Goal: Task Accomplishment & Management: Complete application form

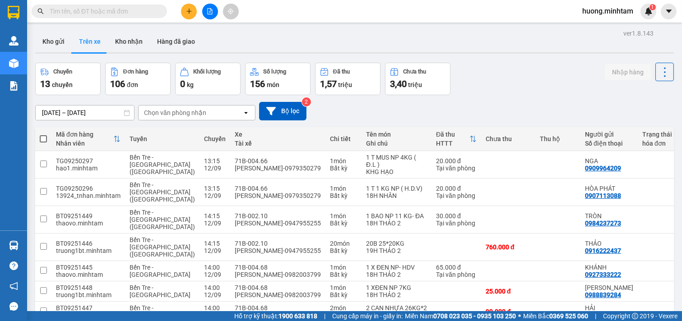
click at [129, 42] on button "Kho nhận" at bounding box center [129, 42] width 42 height 22
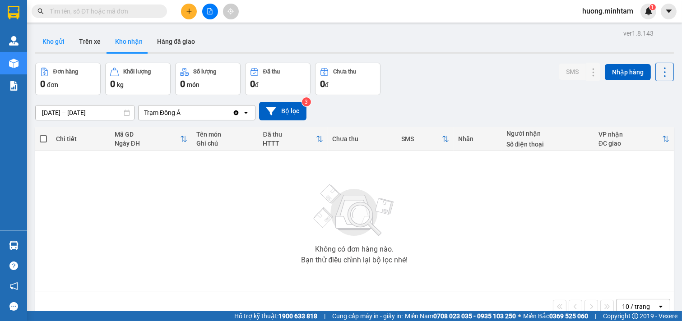
click at [59, 42] on button "Kho gửi" at bounding box center [53, 42] width 37 height 22
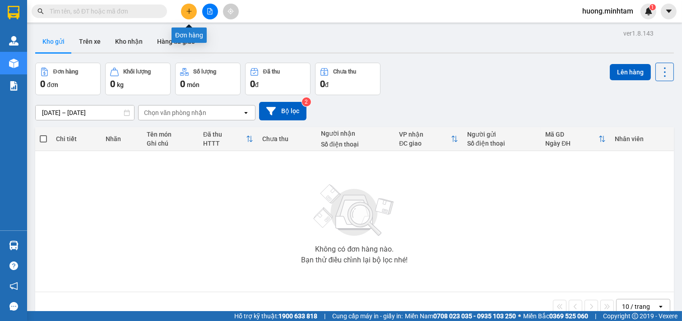
click at [190, 10] on icon "plus" at bounding box center [189, 11] width 6 height 6
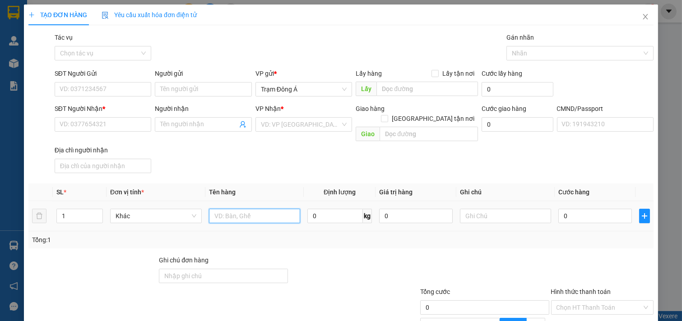
click at [237, 210] on input "text" at bounding box center [255, 216] width 92 height 14
type input "1T 10KG NP"
click at [491, 209] on input "text" at bounding box center [506, 216] width 92 height 14
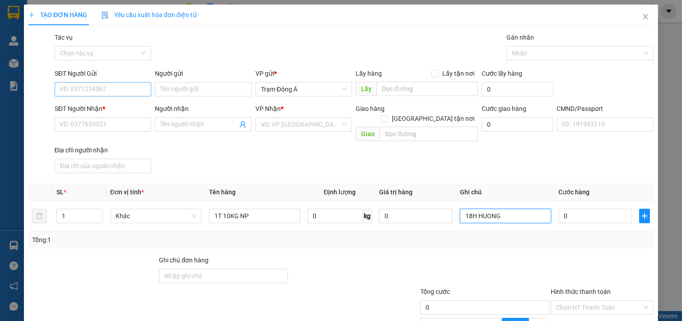
type input "18H HUONG"
click at [107, 90] on input "SĐT Người Gửi" at bounding box center [103, 89] width 97 height 14
type input "0903717414"
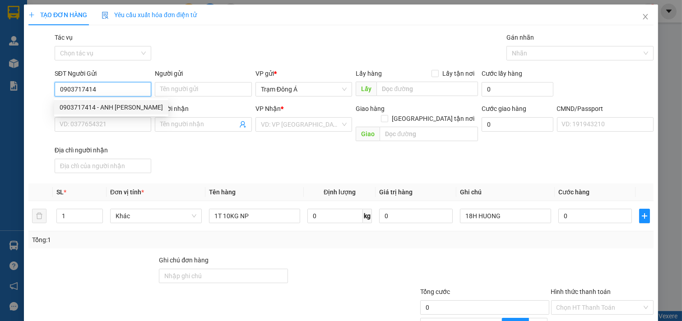
click at [111, 108] on div "0903717414 - ANH HOÀNG SAM SUNG" at bounding box center [111, 107] width 103 height 10
type input "ANH HOÀNG [PERSON_NAME]"
type input "0903855598"
type input "HÙNG SƠN CA"
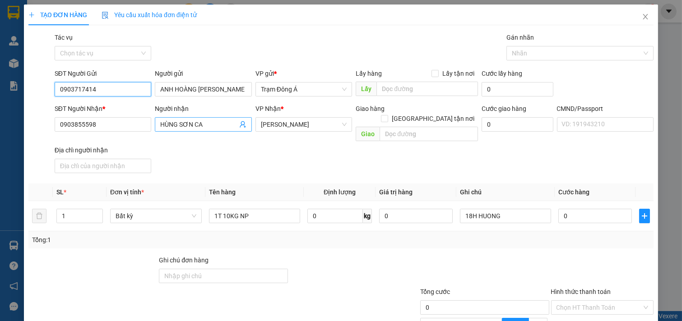
type input "0903717414"
click at [241, 124] on icon "user-add" at bounding box center [243, 124] width 6 height 7
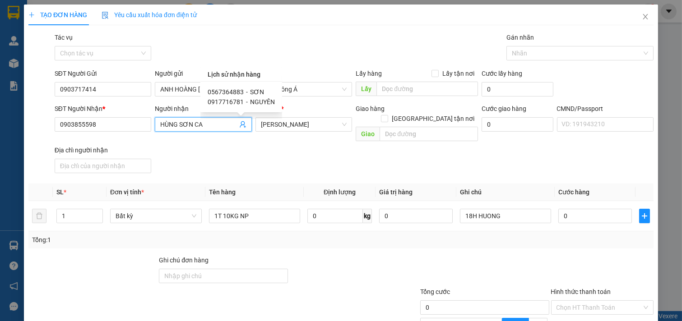
click at [223, 89] on span "0567364883" at bounding box center [226, 91] width 36 height 7
type input "0567364883"
type input "SƠN"
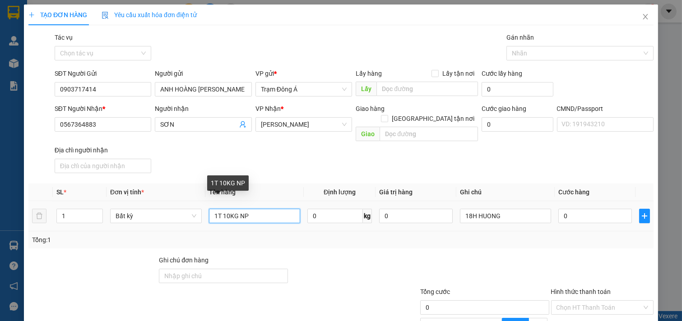
click at [260, 209] on input "1T 10KG NP" at bounding box center [255, 216] width 92 height 14
type input "1T 10KG NP (ĐA)"
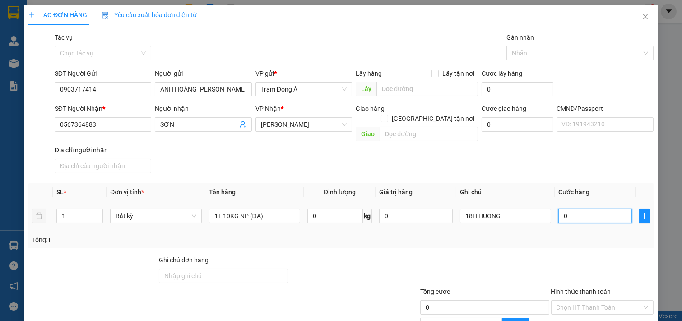
click at [583, 209] on input "0" at bounding box center [595, 216] width 74 height 14
type input "3"
type input "30"
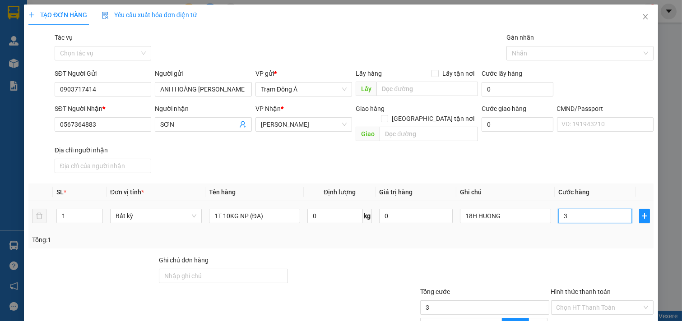
type input "30"
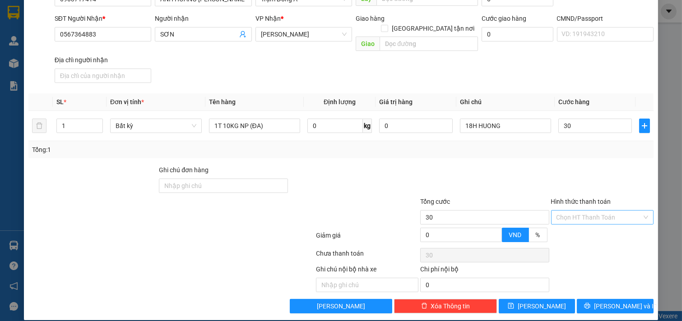
type input "30.000"
click at [601, 211] on input "Hình thức thanh toán" at bounding box center [599, 218] width 86 height 14
click at [590, 220] on div "Tại văn phòng" at bounding box center [595, 225] width 101 height 14
type input "0"
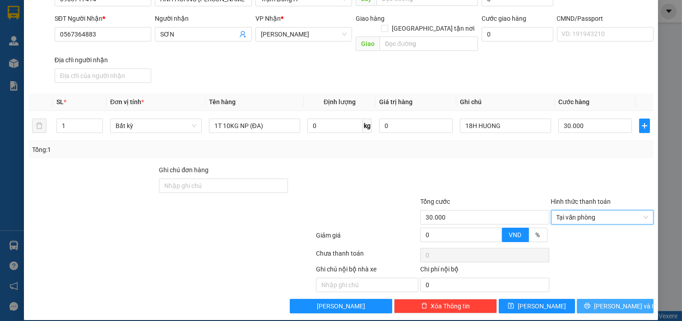
click at [621, 301] on span "[PERSON_NAME] và In" at bounding box center [625, 306] width 63 height 10
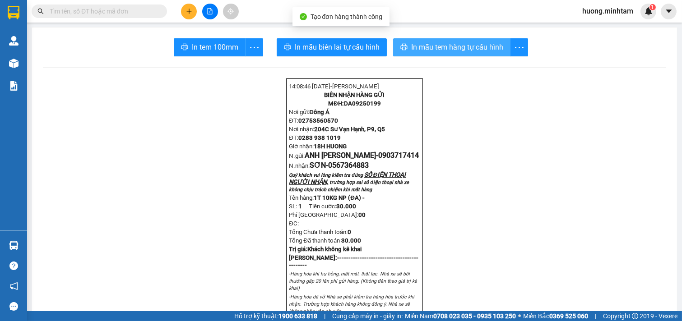
click at [437, 48] on span "In mẫu tem hàng tự cấu hình" at bounding box center [457, 47] width 92 height 11
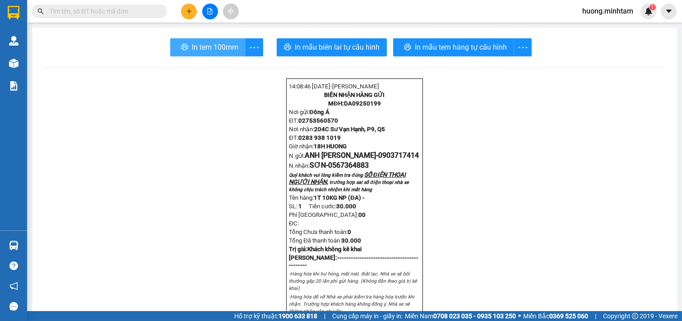
click at [206, 43] on span "In tem 100mm" at bounding box center [215, 47] width 46 height 11
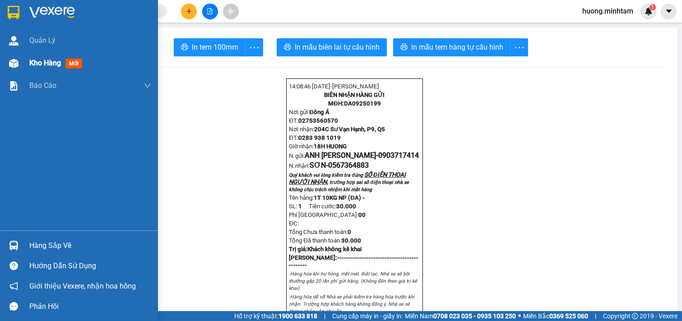
click at [39, 65] on span "Kho hàng" at bounding box center [45, 63] width 32 height 9
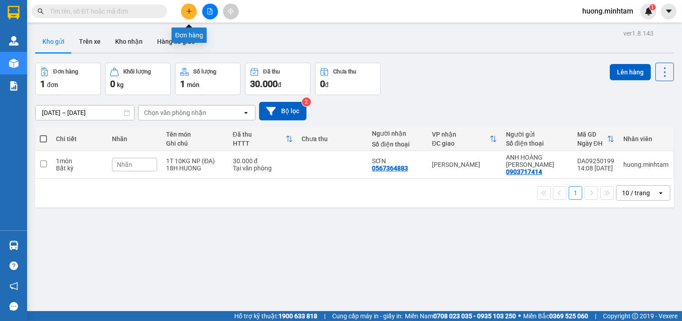
drag, startPoint x: 193, startPoint y: 14, endPoint x: 202, endPoint y: 24, distance: 13.4
click at [191, 14] on button at bounding box center [189, 12] width 16 height 16
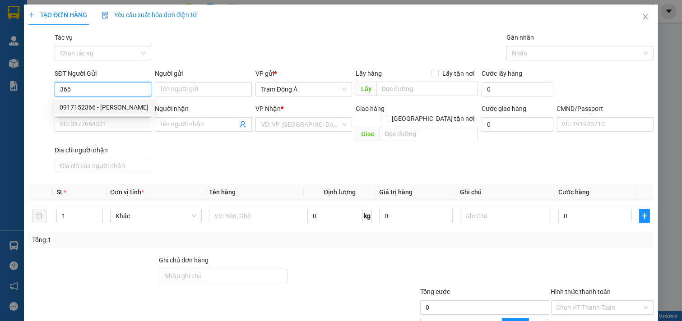
click at [89, 105] on div "0917152366 - [PERSON_NAME]" at bounding box center [104, 107] width 89 height 10
type input "0917152366"
type input "[PERSON_NAME]"
type input "0858080292"
type input "NGÂN PHỤNG"
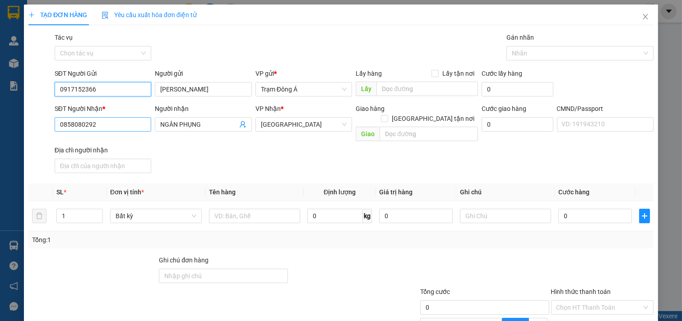
type input "0917152366"
drag, startPoint x: 98, startPoint y: 131, endPoint x: 0, endPoint y: 133, distance: 98.4
click at [0, 133] on div "TẠO ĐƠN HÀNG Yêu cầu xuất hóa đơn điện tử Transit Pickup Surcharge Ids Transit …" at bounding box center [341, 160] width 682 height 321
type input "0938788234"
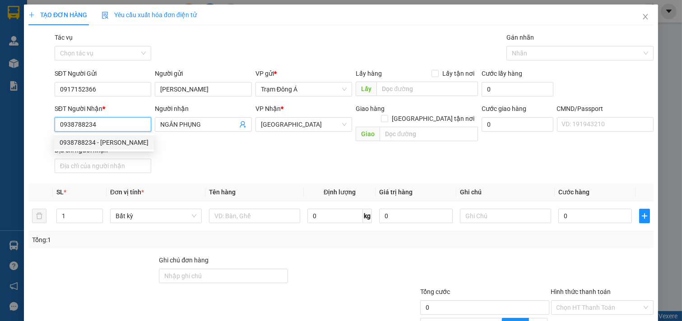
click at [118, 143] on div "0938788234 - [PERSON_NAME]" at bounding box center [104, 143] width 89 height 10
type input "HỮU TÍN"
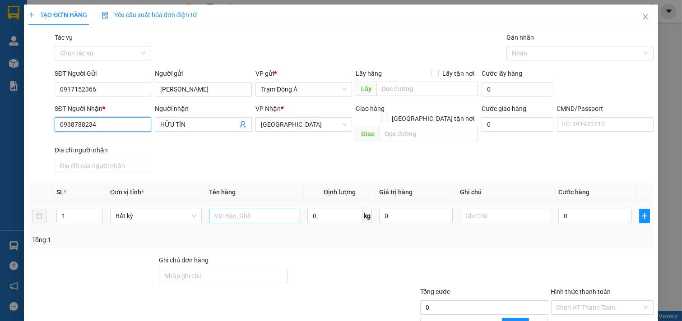
type input "0938788234"
click at [240, 209] on input "text" at bounding box center [255, 216] width 92 height 14
type input "1K HÌNH 8KG"
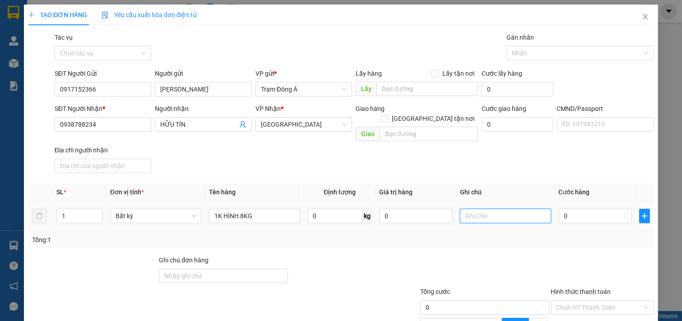
click at [470, 209] on input "text" at bounding box center [506, 216] width 92 height 14
type input "HUONG"
type input "2"
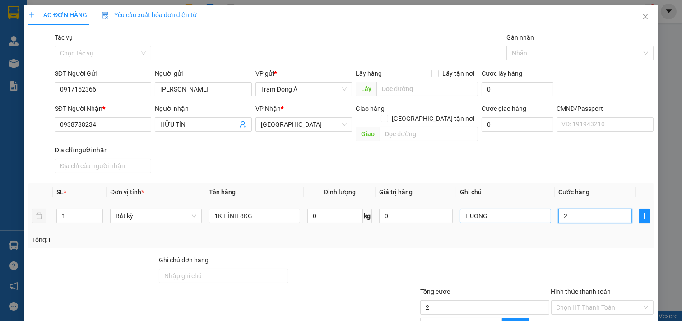
type input "25"
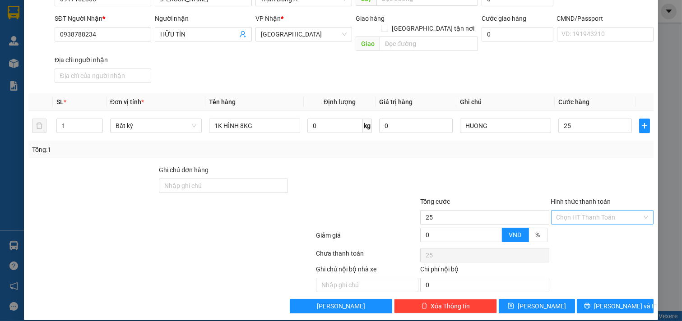
click at [580, 211] on input "Hình thức thanh toán" at bounding box center [599, 218] width 86 height 14
type input "25.000"
click at [573, 223] on div "Tại văn phòng" at bounding box center [595, 226] width 91 height 10
type input "0"
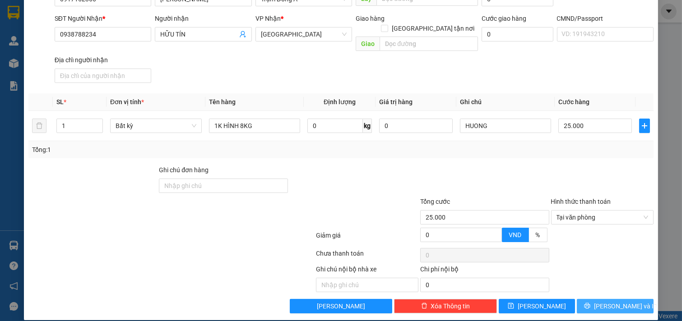
click at [600, 299] on button "[PERSON_NAME] và In" at bounding box center [614, 306] width 77 height 14
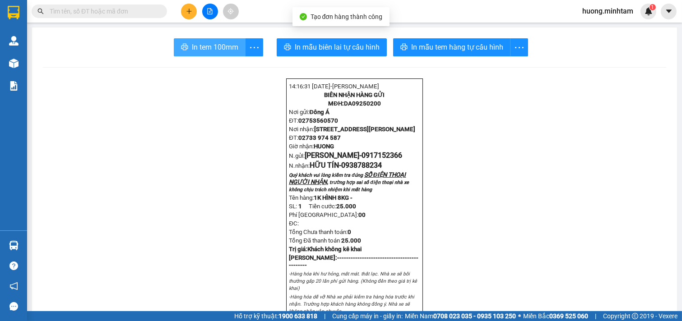
click at [218, 48] on span "In tem 100mm" at bounding box center [215, 47] width 46 height 11
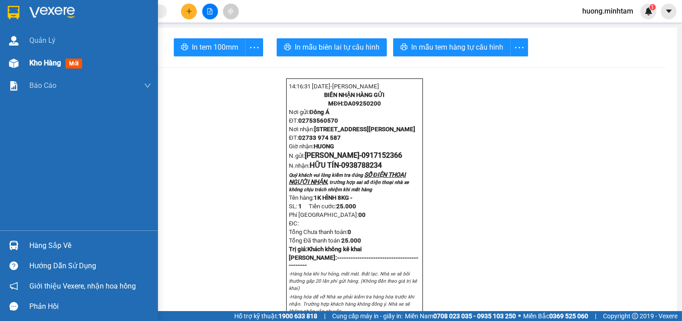
click at [47, 64] on span "Kho hàng" at bounding box center [45, 63] width 32 height 9
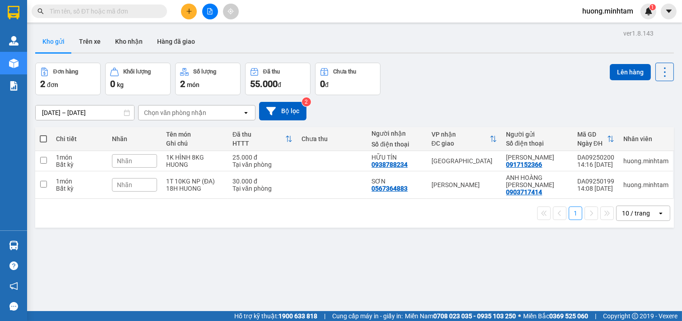
click at [43, 138] on span at bounding box center [43, 138] width 7 height 7
click at [43, 134] on input "checkbox" at bounding box center [43, 134] width 0 height 0
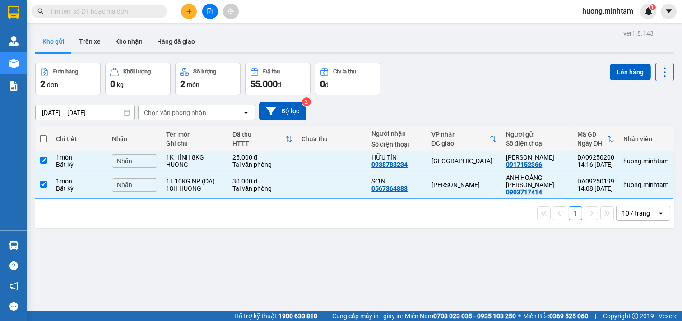
checkbox input "true"
click at [621, 70] on button "Lên hàng" at bounding box center [629, 72] width 41 height 16
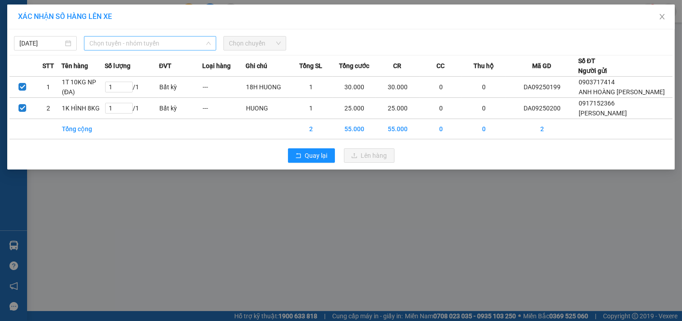
click at [186, 43] on span "Chọn tuyến - nhóm tuyến" at bounding box center [149, 44] width 121 height 14
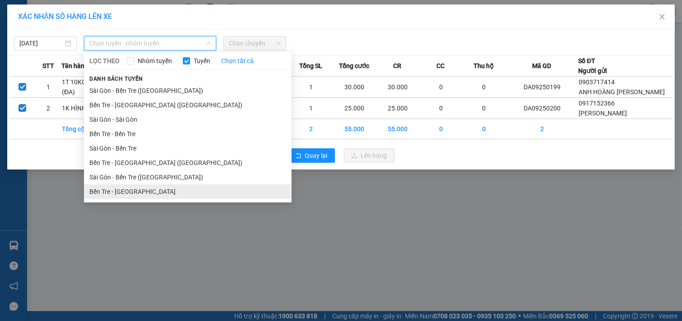
click at [130, 191] on li "Bến Tre - [GEOGRAPHIC_DATA]" at bounding box center [188, 191] width 208 height 14
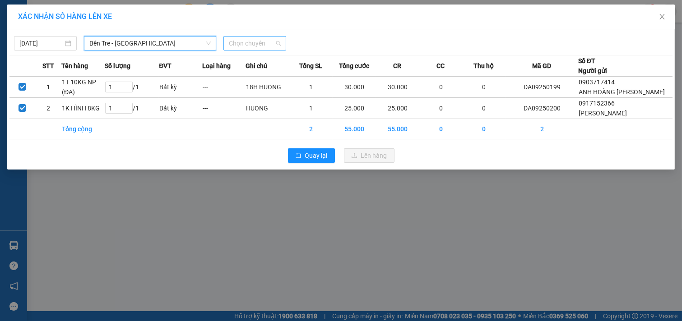
click at [283, 46] on div "Chọn chuyến" at bounding box center [254, 43] width 63 height 14
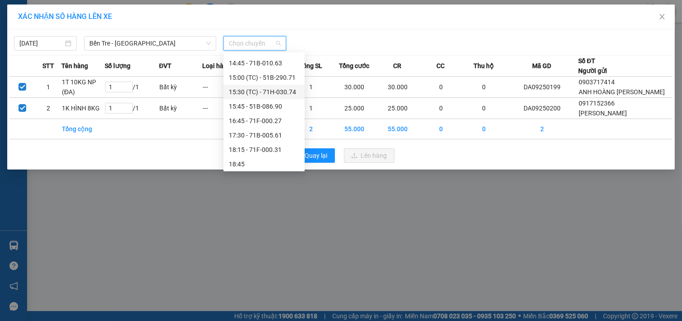
scroll to position [150, 0]
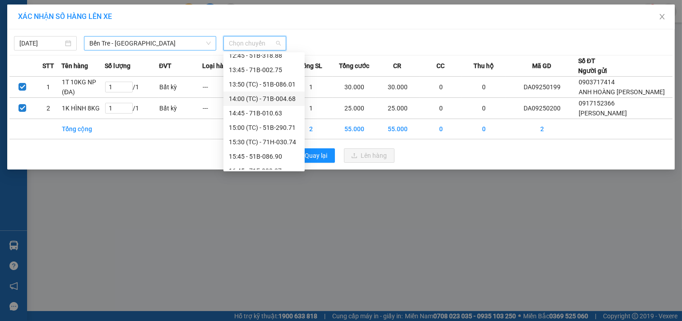
click at [164, 42] on span "Bến Tre - [GEOGRAPHIC_DATA]" at bounding box center [149, 44] width 121 height 14
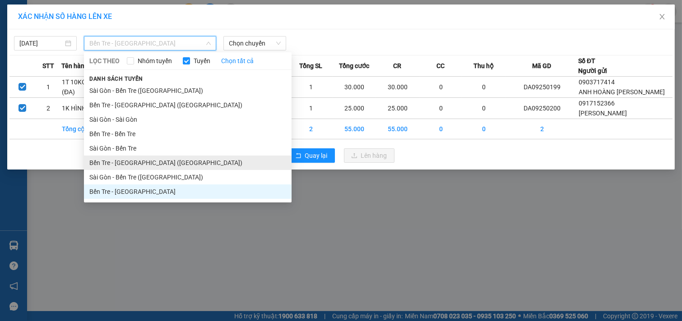
click at [137, 162] on li "Bến Tre - [GEOGRAPHIC_DATA] ([GEOGRAPHIC_DATA])" at bounding box center [188, 163] width 208 height 14
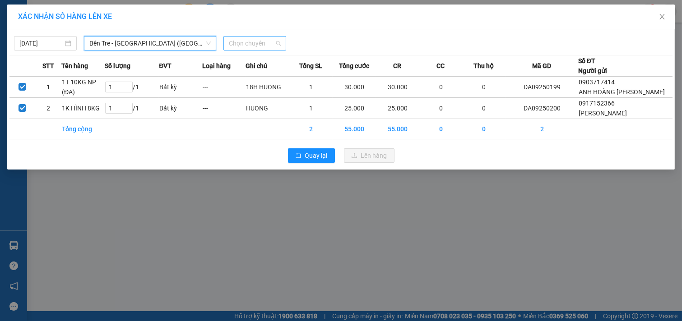
scroll to position [0, 0]
click at [255, 41] on span "Chọn chuyến" at bounding box center [255, 44] width 52 height 14
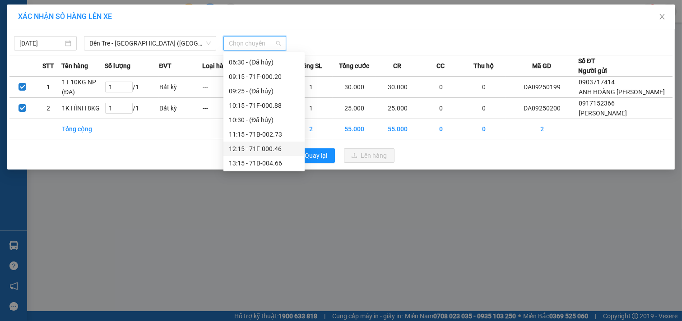
scroll to position [144, 0]
click at [269, 147] on div "14:15 - 71B-002.10" at bounding box center [264, 148] width 70 height 10
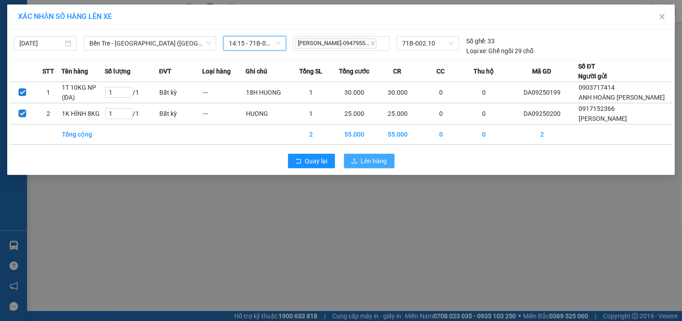
click at [380, 166] on span "Lên hàng" at bounding box center [374, 161] width 26 height 10
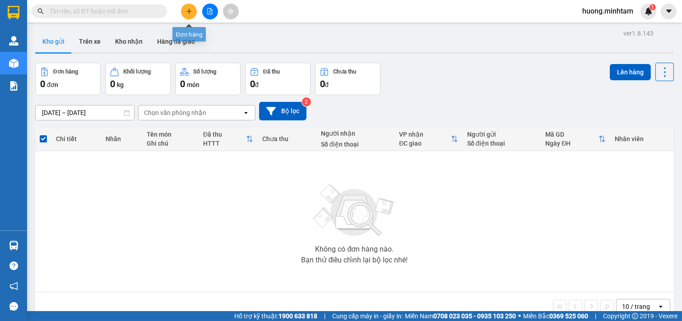
click at [184, 13] on button at bounding box center [189, 12] width 16 height 16
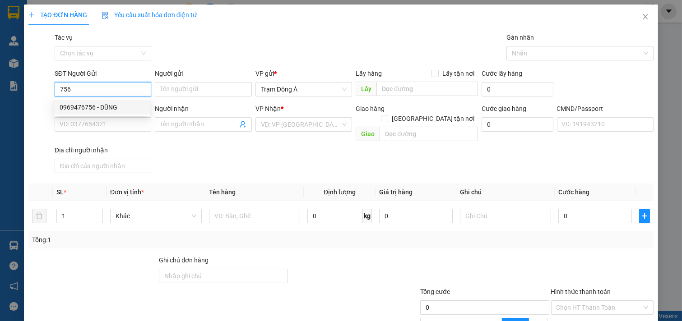
click at [75, 104] on div "0969476756 - DŨNG" at bounding box center [102, 107] width 85 height 10
type input "0969476756"
type input "DŨNG"
type input "0342481405"
type input "KYM TIỀN NAILS"
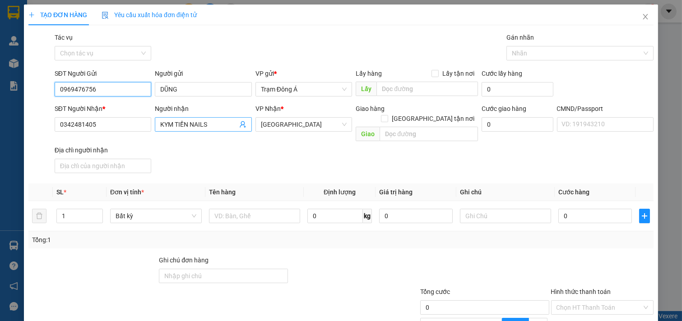
type input "0969476756"
click at [240, 125] on icon "user-add" at bounding box center [243, 124] width 6 height 7
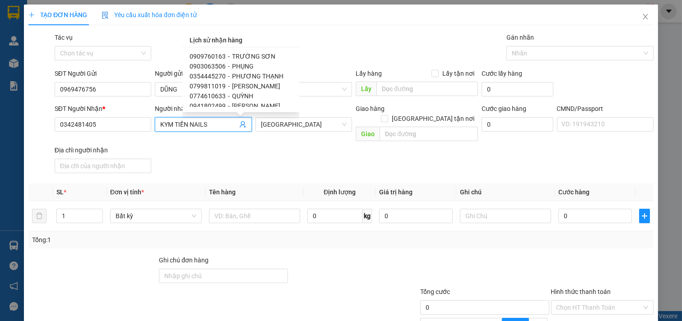
scroll to position [121, 0]
click at [256, 84] on span "[PERSON_NAME]" at bounding box center [256, 85] width 48 height 7
type input "0941802499"
type input "[PERSON_NAME]"
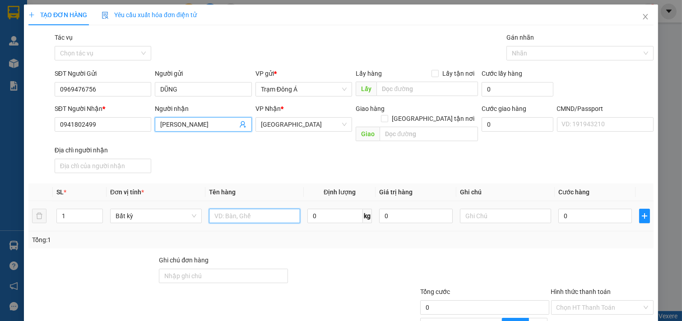
click at [254, 209] on input "text" at bounding box center [255, 216] width 92 height 14
type input "1T 19KG NP"
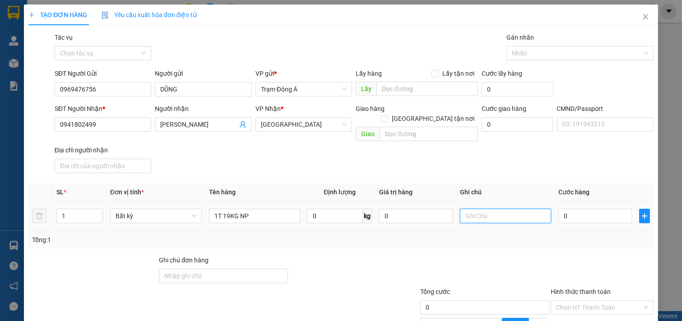
drag, startPoint x: 495, startPoint y: 210, endPoint x: 531, endPoint y: 221, distance: 37.4
click at [495, 210] on input "text" at bounding box center [506, 216] width 92 height 14
type input "HUONG"
type input "3"
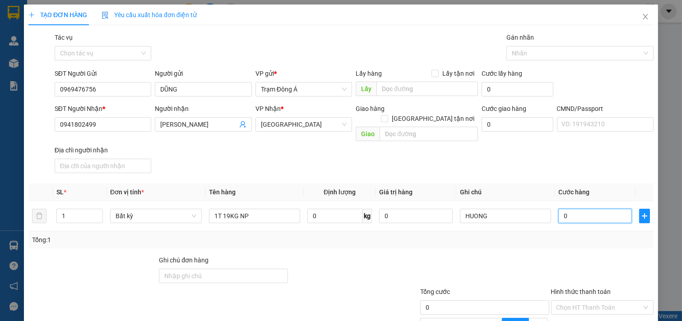
type input "3"
type input "35"
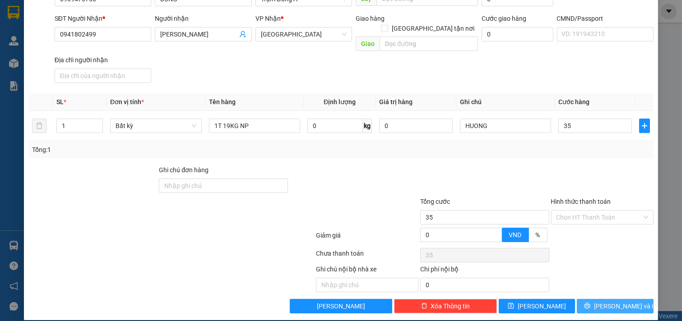
type input "35.000"
click at [608, 301] on span "[PERSON_NAME] và In" at bounding box center [625, 306] width 63 height 10
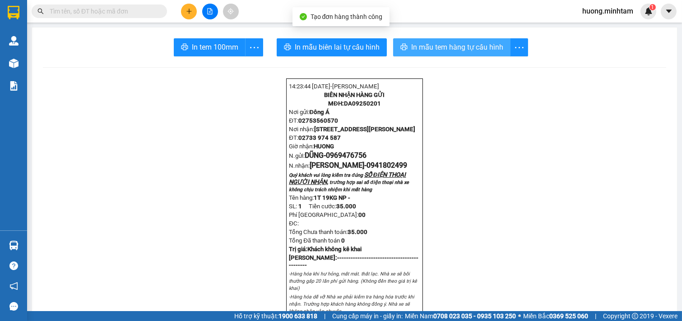
click at [438, 49] on span "In mẫu tem hàng tự cấu hình" at bounding box center [457, 47] width 92 height 11
click at [208, 42] on span "In tem 100mm" at bounding box center [215, 47] width 46 height 11
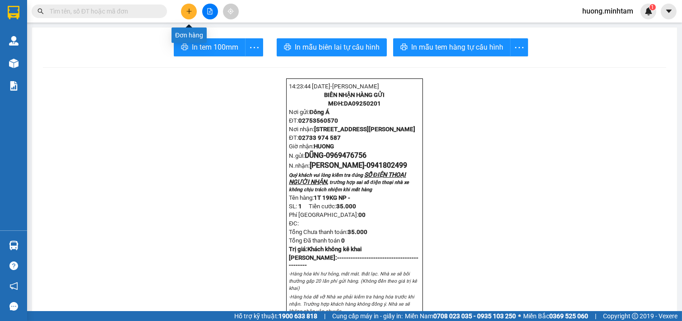
click at [186, 12] on icon "plus" at bounding box center [189, 11] width 6 height 6
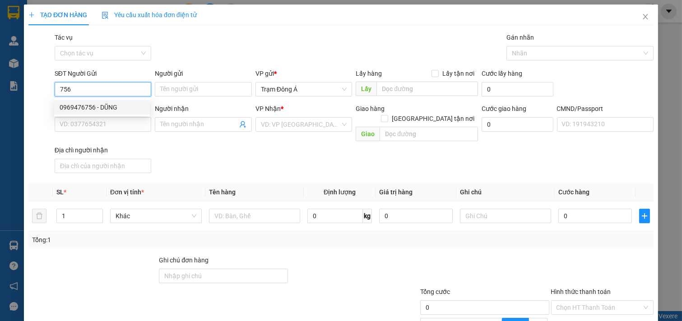
click at [83, 106] on div "0969476756 - DŨNG" at bounding box center [102, 107] width 85 height 10
type input "0969476756"
type input "DŨNG"
type input "0941802499"
type input "[PERSON_NAME]"
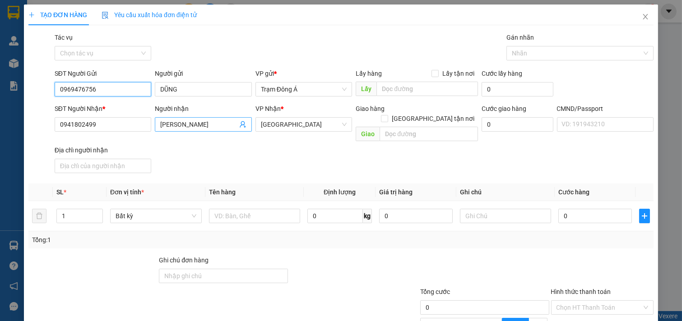
type input "0969476756"
click at [239, 122] on icon "user-add" at bounding box center [242, 124] width 7 height 7
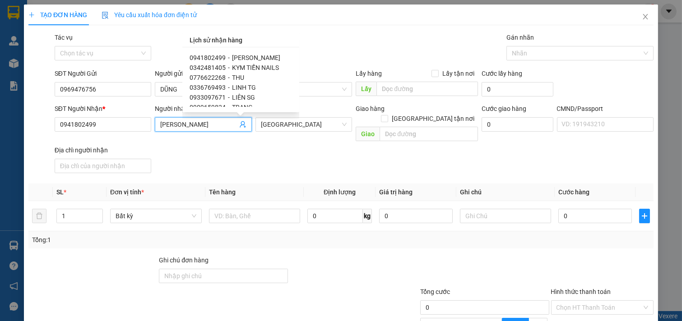
click at [219, 88] on span "0336769493" at bounding box center [207, 87] width 36 height 7
type input "0336769493"
type input "LINH TG"
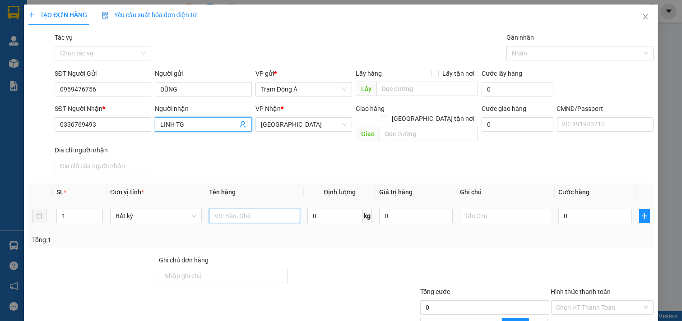
click at [232, 209] on input "text" at bounding box center [255, 216] width 92 height 14
type input "1T 17KG NP"
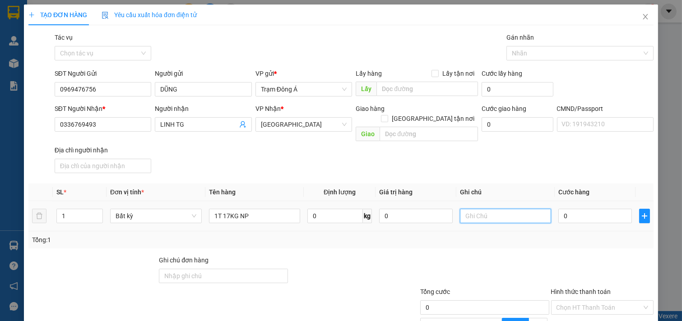
click at [502, 209] on input "text" at bounding box center [506, 216] width 92 height 14
type input "HUONG"
type input "3"
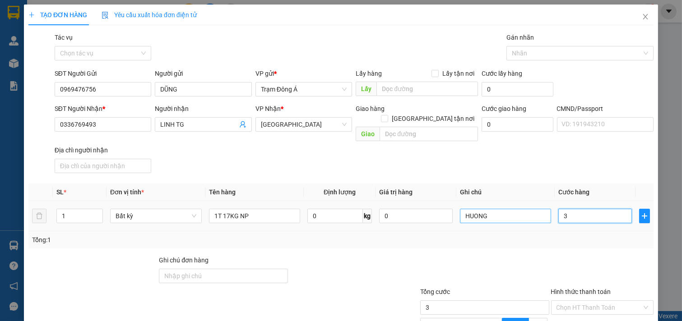
type input "35"
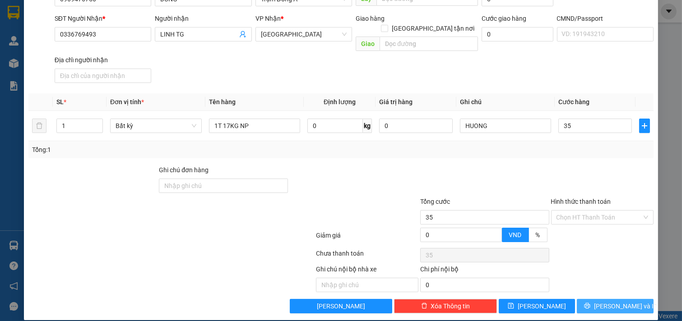
type input "35.000"
click at [618, 301] on span "[PERSON_NAME] và In" at bounding box center [625, 306] width 63 height 10
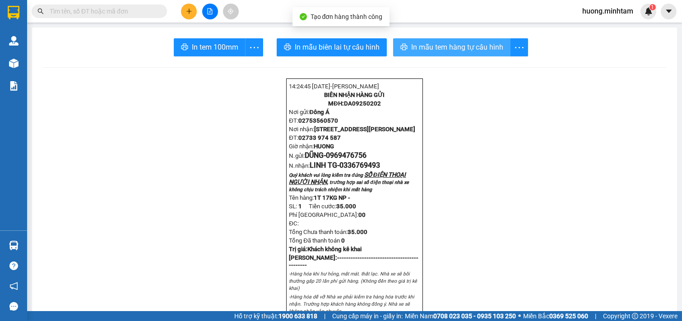
click at [463, 51] on span "In mẫu tem hàng tự cấu hình" at bounding box center [457, 47] width 92 height 11
click at [197, 48] on span "In tem 100mm" at bounding box center [215, 47] width 46 height 11
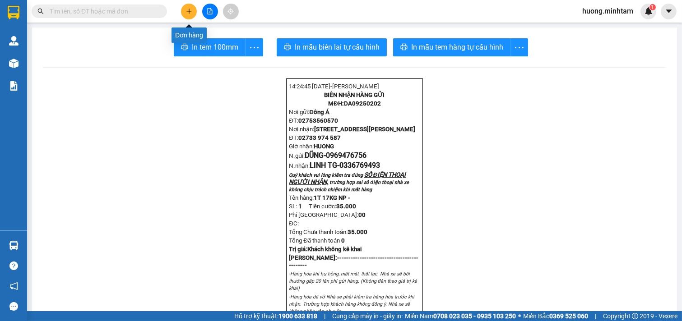
click at [192, 12] on button at bounding box center [189, 12] width 16 height 16
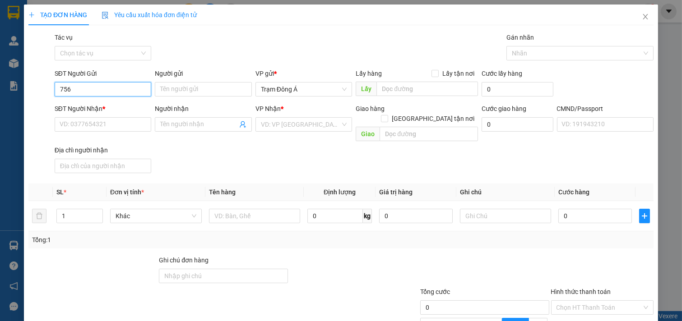
click at [92, 89] on input "756" at bounding box center [103, 89] width 97 height 14
click at [104, 104] on div "0969476756 - DŨNG" at bounding box center [102, 107] width 85 height 10
type input "0969476756"
type input "DŨNG"
type input "0336769493"
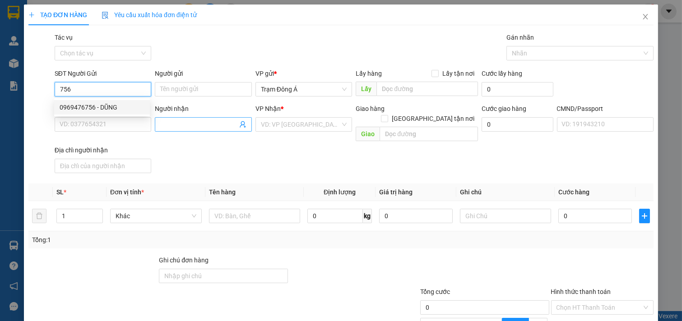
type input "LINH TG"
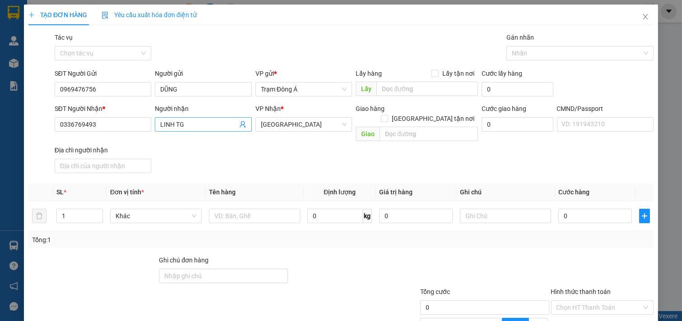
click at [239, 126] on icon "user-add" at bounding box center [242, 124] width 7 height 7
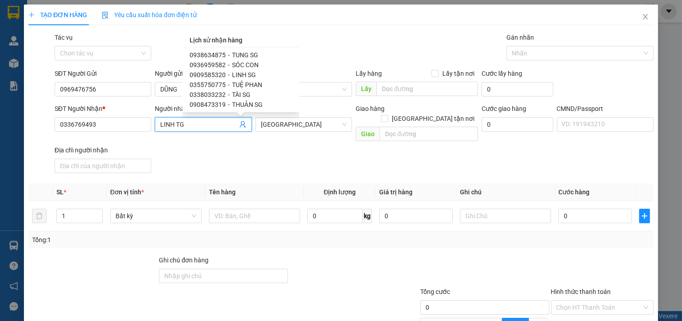
scroll to position [201, 0]
click at [244, 91] on span "THUẬN SG" at bounding box center [247, 94] width 31 height 7
type input "0908473319"
type input "THUẬN SG"
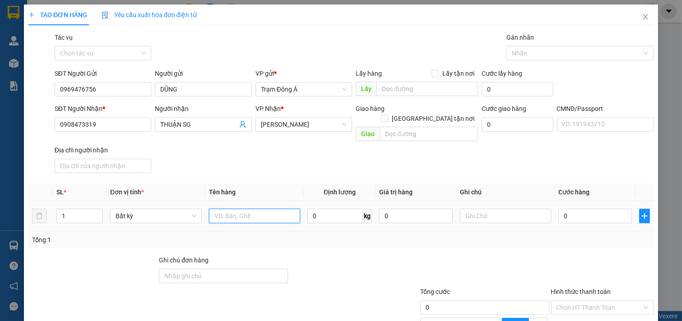
click at [267, 209] on input "text" at bounding box center [255, 216] width 92 height 14
type input "1T 7KG NP"
click at [506, 209] on input "text" at bounding box center [506, 216] width 92 height 14
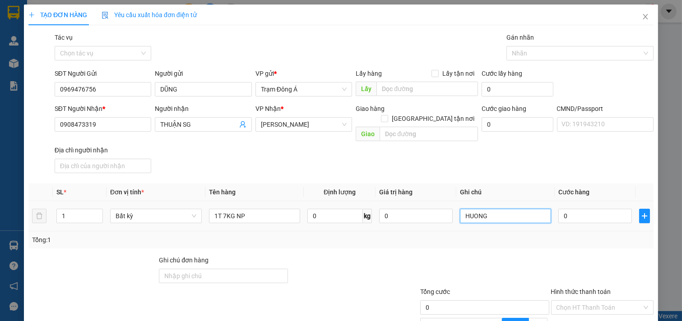
type input "HUONG"
type input "2"
type input "25"
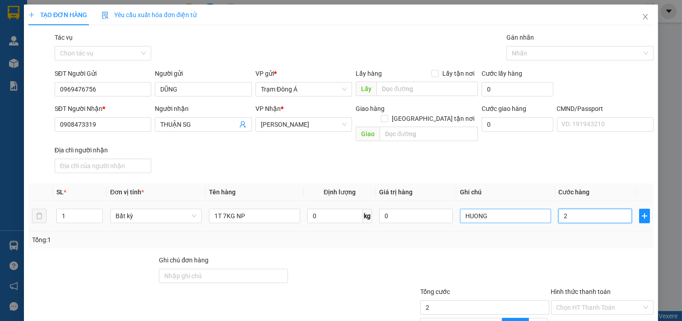
type input "25"
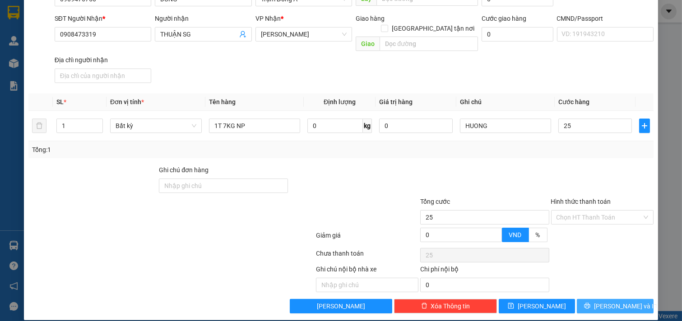
type input "25.000"
click at [598, 299] on button "[PERSON_NAME] và In" at bounding box center [614, 306] width 77 height 14
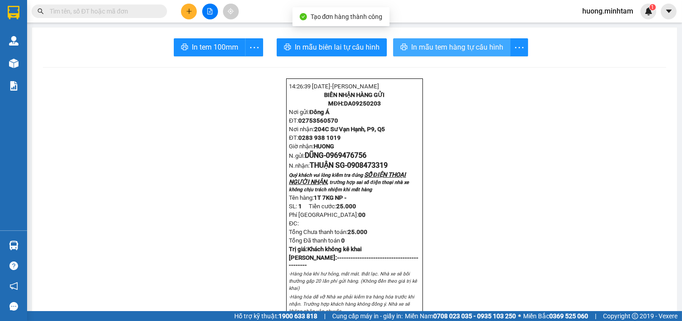
click at [436, 48] on span "In mẫu tem hàng tự cấu hình" at bounding box center [457, 47] width 92 height 11
click at [212, 42] on span "In tem 100mm" at bounding box center [215, 47] width 46 height 11
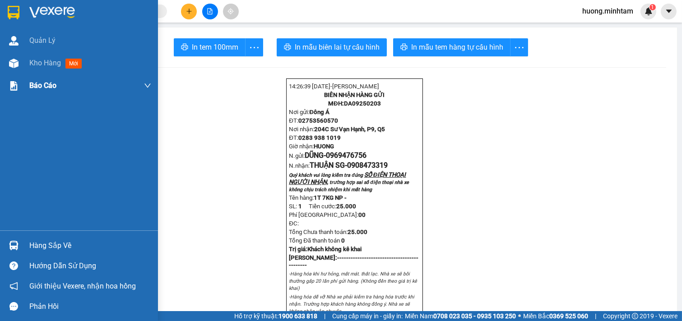
drag, startPoint x: 55, startPoint y: 69, endPoint x: 88, endPoint y: 93, distance: 40.7
click at [55, 68] on div "Kho hàng mới" at bounding box center [90, 63] width 122 height 23
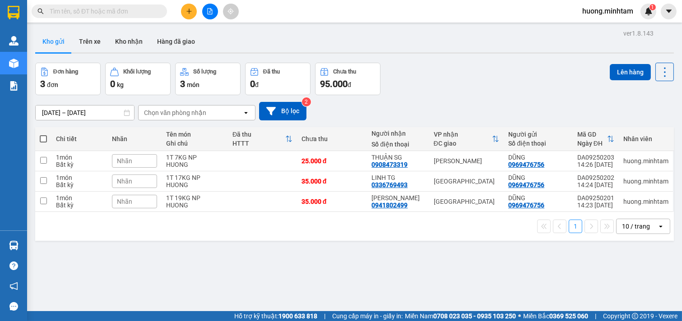
click at [107, 11] on input "text" at bounding box center [103, 11] width 106 height 10
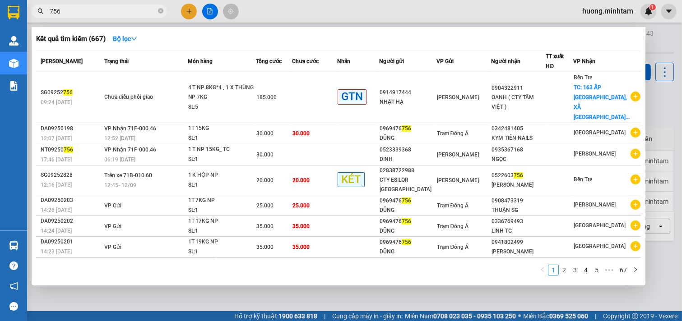
click at [377, 300] on div at bounding box center [341, 160] width 682 height 321
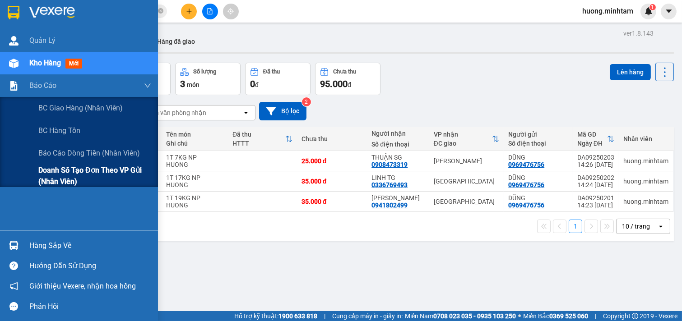
click at [102, 172] on span "Doanh số tạo đơn theo VP gửi (nhân viên)" at bounding box center [94, 176] width 113 height 23
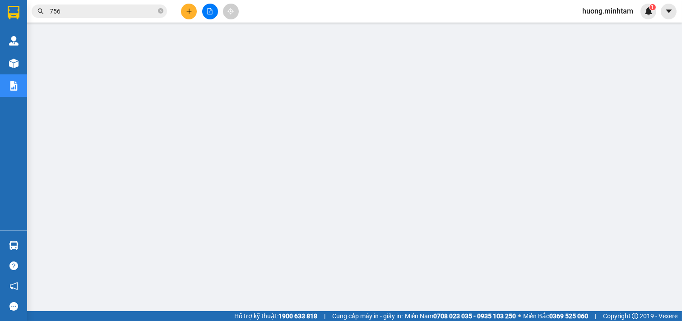
drag, startPoint x: 80, startPoint y: 12, endPoint x: 0, endPoint y: -8, distance: 82.7
click at [0, 0] on html "Kết quả tìm kiếm ( 667 ) Bộ lọc Mã ĐH Trạng thái Món hàng Tổng cước Chưa cước N…" at bounding box center [341, 160] width 682 height 321
type input "198"
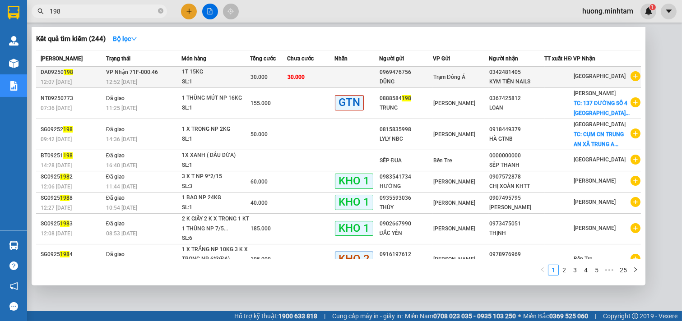
click at [465, 80] on span "Trạm Đông Á" at bounding box center [449, 77] width 32 height 6
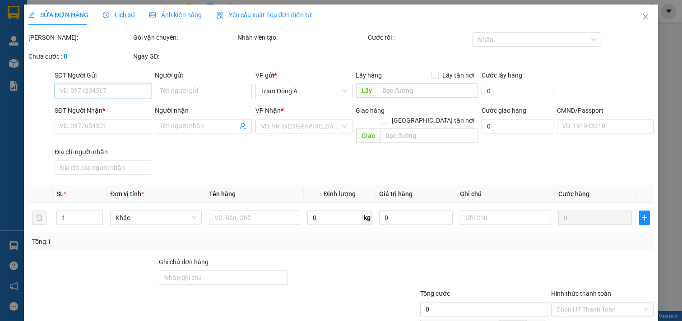
type input "0969476756"
type input "DŨNG"
type input "0342481405"
type input "KYM TIỀN NAILS"
type input "30.000"
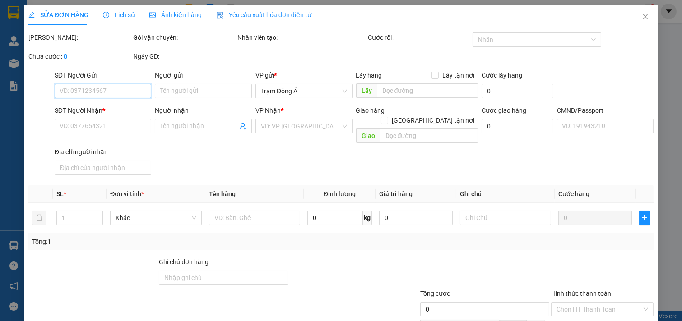
type input "30.000"
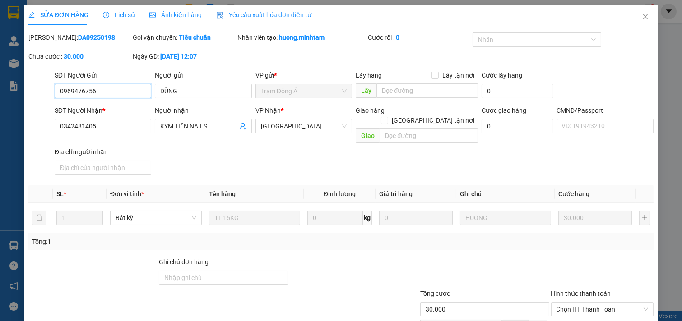
scroll to position [92, 0]
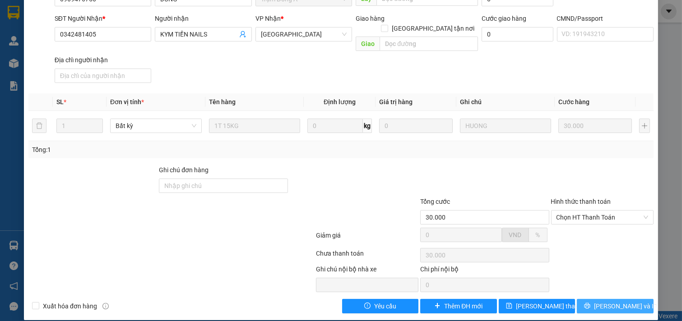
click at [621, 301] on span "[PERSON_NAME] và In" at bounding box center [625, 306] width 63 height 10
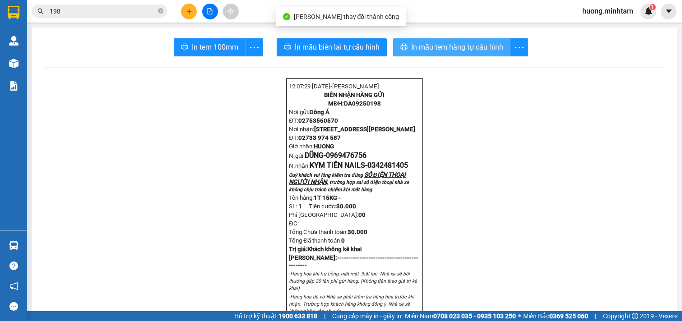
click at [452, 54] on button "In mẫu tem hàng tự cấu hình" at bounding box center [451, 47] width 117 height 18
click at [443, 47] on span "In mẫu tem hàng tự cấu hình" at bounding box center [457, 47] width 92 height 11
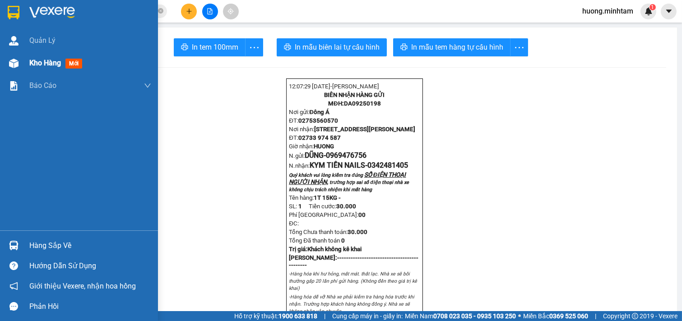
click at [50, 57] on div "Kho hàng mới" at bounding box center [90, 63] width 122 height 23
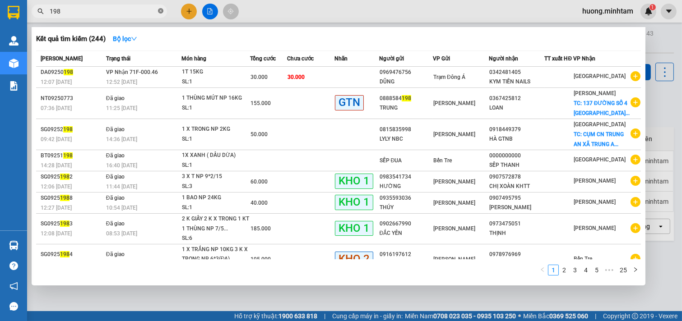
click at [161, 11] on icon "close-circle" at bounding box center [160, 10] width 5 height 5
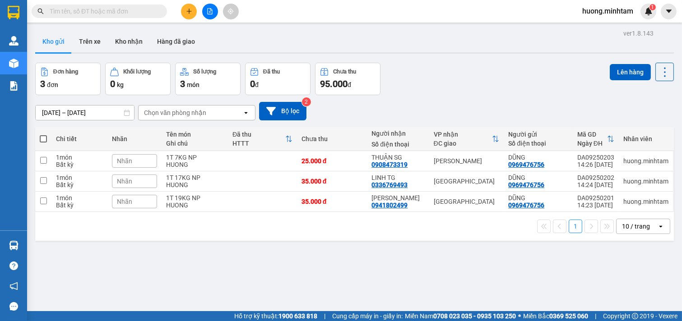
click at [43, 136] on span at bounding box center [43, 138] width 7 height 7
click at [43, 134] on input "checkbox" at bounding box center [43, 134] width 0 height 0
checkbox input "true"
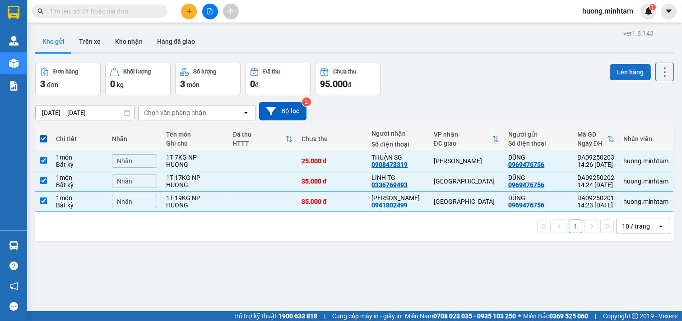
click at [619, 64] on button "Lên hàng" at bounding box center [629, 72] width 41 height 16
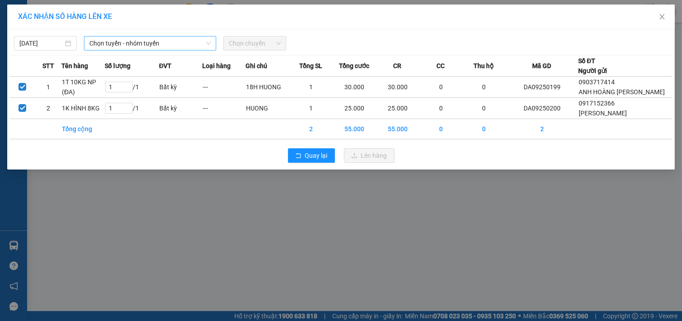
click at [191, 36] on div "Chọn tuyến - nhóm tuyến" at bounding box center [150, 43] width 132 height 14
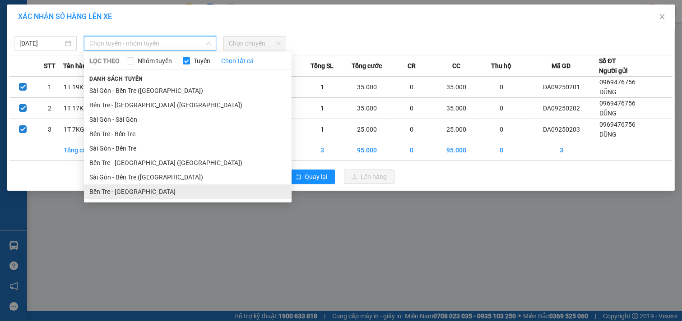
click at [131, 193] on li "Bến Tre - [GEOGRAPHIC_DATA]" at bounding box center [188, 191] width 208 height 14
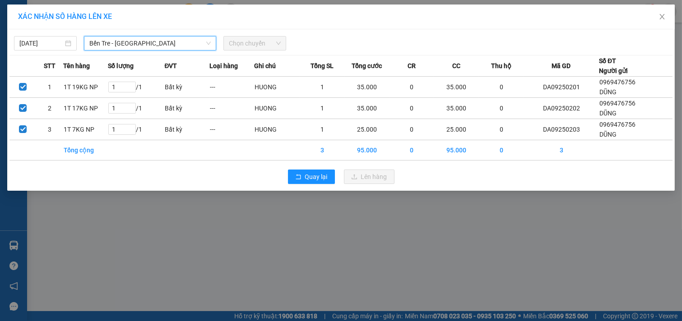
click at [263, 45] on span "Chọn chuyến" at bounding box center [255, 44] width 52 height 14
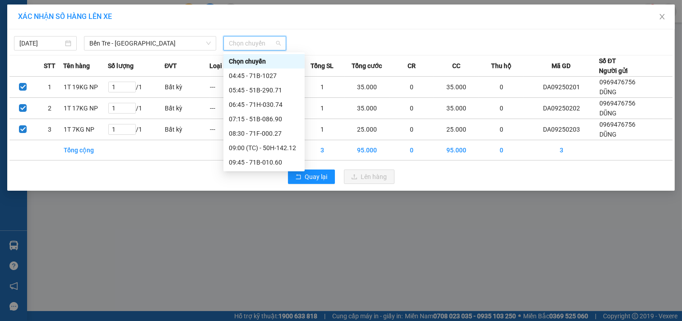
click at [256, 258] on div "14:45 - 71B-010.63" at bounding box center [264, 263] width 70 height 10
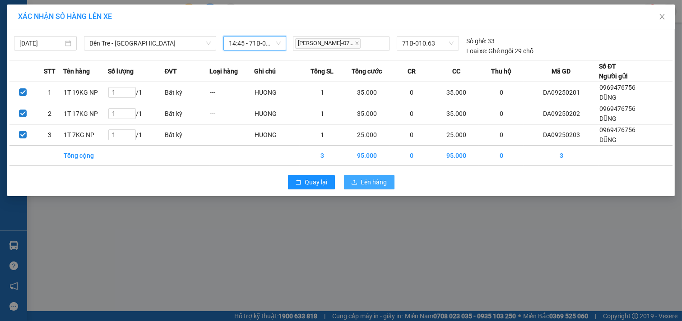
click at [372, 180] on span "Lên hàng" at bounding box center [374, 182] width 26 height 10
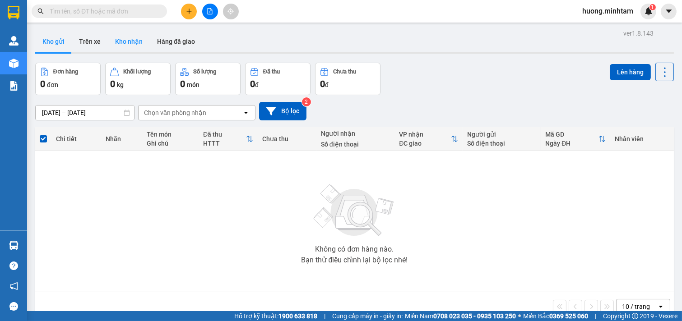
click at [134, 33] on button "Kho nhận" at bounding box center [129, 42] width 42 height 22
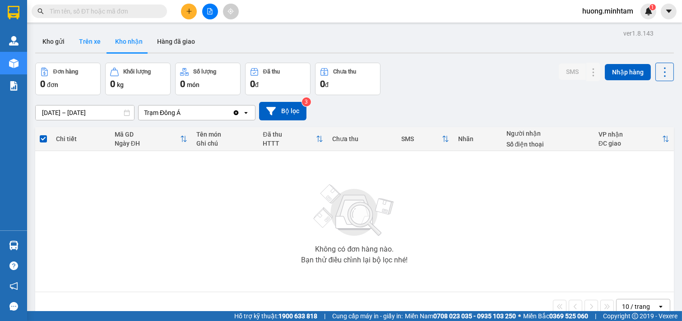
click at [79, 41] on button "Trên xe" at bounding box center [90, 42] width 36 height 22
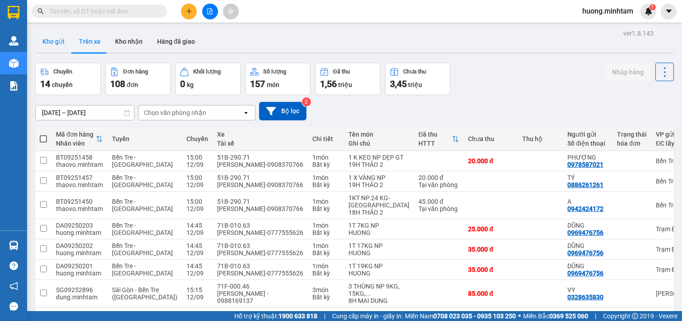
click at [55, 42] on button "Kho gửi" at bounding box center [53, 42] width 37 height 22
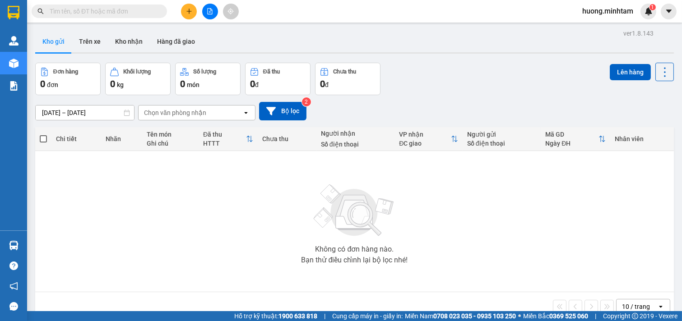
click at [113, 11] on input "text" at bounding box center [103, 11] width 106 height 10
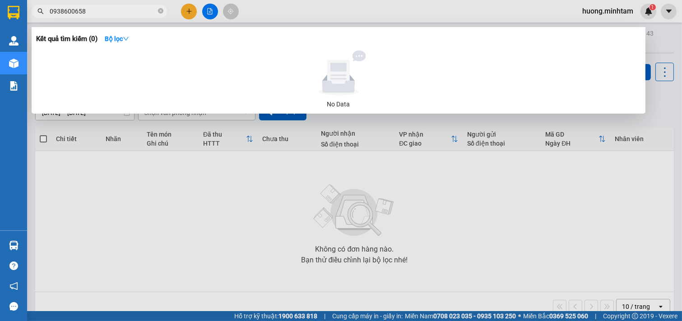
type input "0938600658"
drag, startPoint x: 244, startPoint y: 267, endPoint x: 247, endPoint y: 252, distance: 15.1
click at [244, 264] on div at bounding box center [341, 160] width 682 height 321
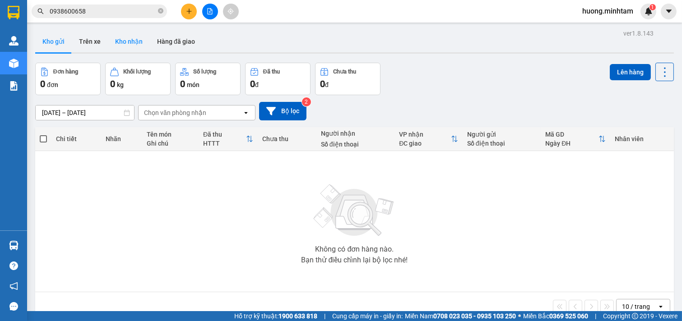
click at [129, 44] on button "Kho nhận" at bounding box center [129, 42] width 42 height 22
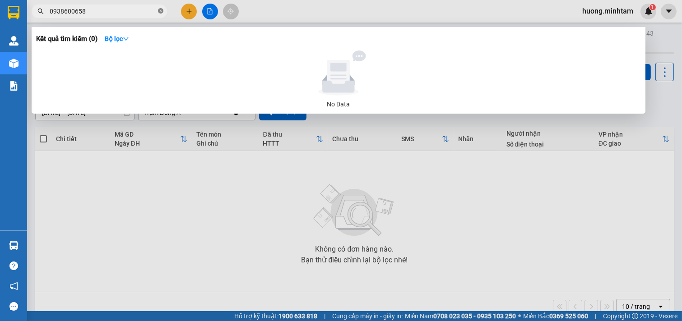
click at [160, 11] on icon "close-circle" at bounding box center [160, 10] width 5 height 5
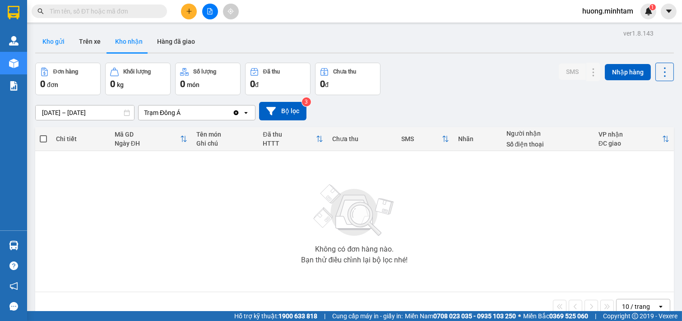
click at [52, 43] on button "Kho gửi" at bounding box center [53, 42] width 37 height 22
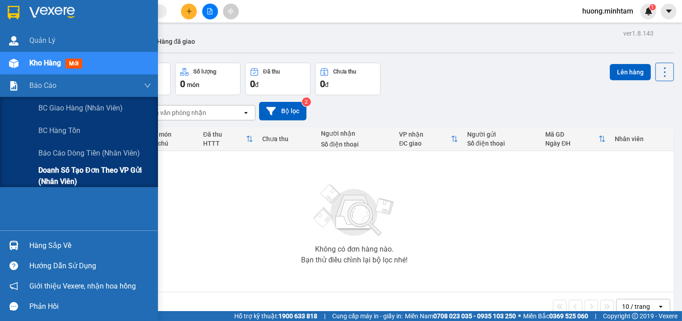
click at [74, 175] on span "Doanh số tạo đơn theo VP gửi (nhân viên)" at bounding box center [94, 176] width 113 height 23
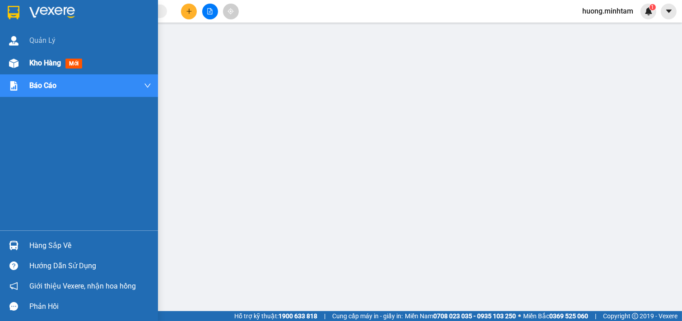
click at [31, 63] on span "Kho hàng" at bounding box center [45, 63] width 32 height 9
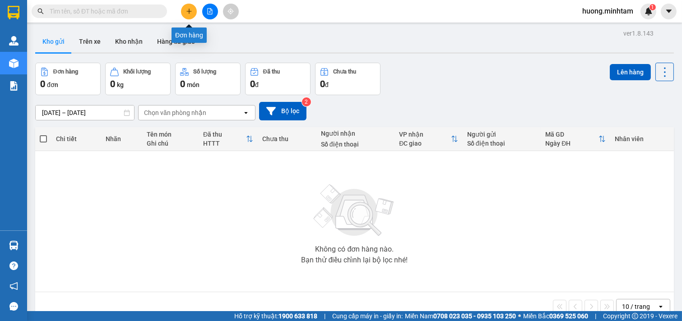
click at [191, 14] on icon "plus" at bounding box center [189, 11] width 6 height 6
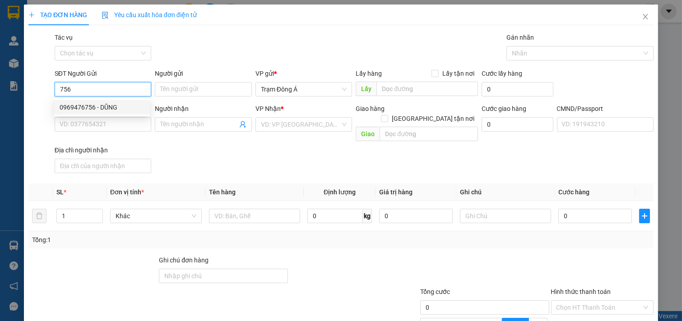
click at [80, 108] on div "0969476756 - DŨNG" at bounding box center [102, 107] width 85 height 10
type input "0969476756"
type input "DŨNG"
type input "0908473319"
type input "THUẬN SG"
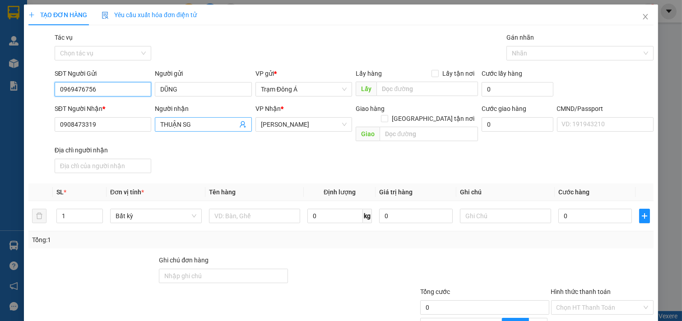
type input "0969476756"
click at [239, 124] on icon "user-add" at bounding box center [242, 124] width 7 height 7
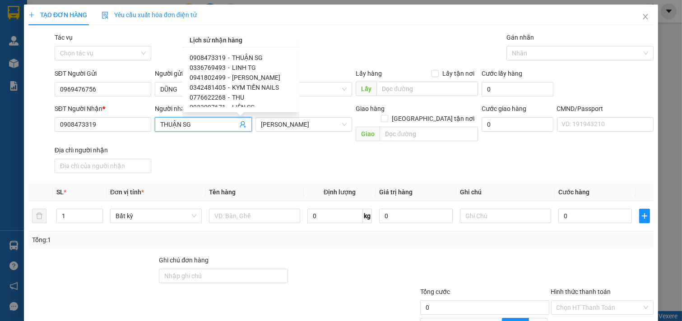
type input "0931036383"
type input "HƯƠNG"
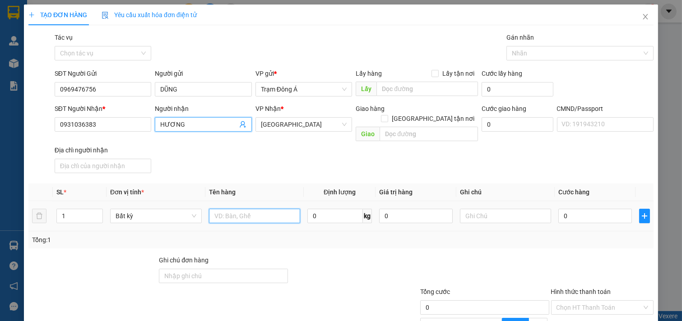
click at [244, 209] on input "text" at bounding box center [255, 216] width 92 height 14
type input "1T 4KG NP"
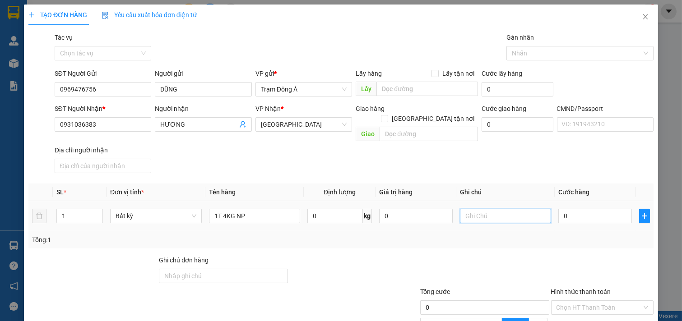
click at [512, 209] on input "text" at bounding box center [506, 216] width 92 height 14
type input "HUONG"
type input "2"
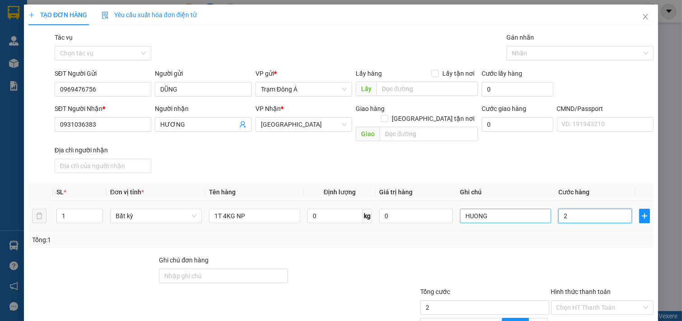
type input "20"
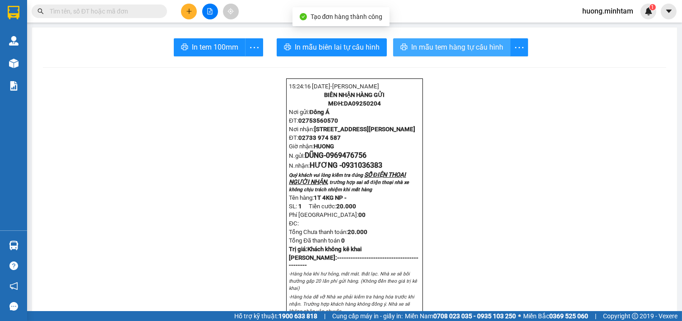
click at [453, 50] on span "In mẫu tem hàng tự cấu hình" at bounding box center [457, 47] width 92 height 11
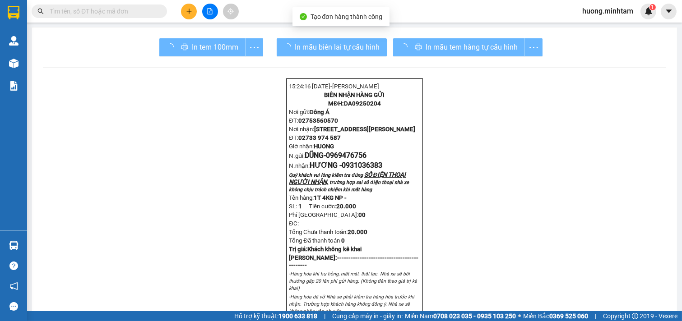
click at [212, 46] on div "In tem 100mm" at bounding box center [211, 47] width 104 height 18
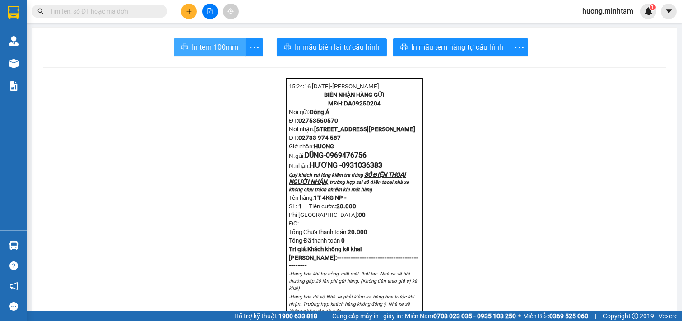
click at [212, 46] on span "In tem 100mm" at bounding box center [215, 47] width 46 height 11
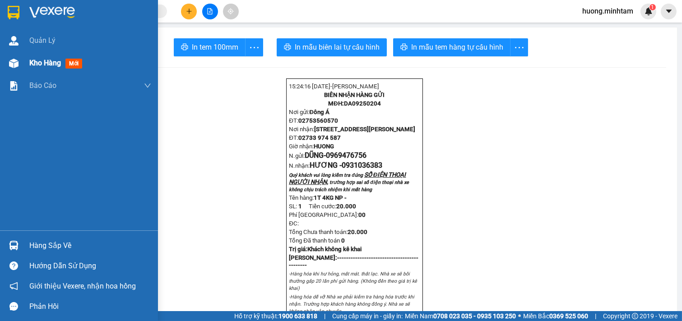
click at [52, 64] on span "Kho hàng" at bounding box center [45, 63] width 32 height 9
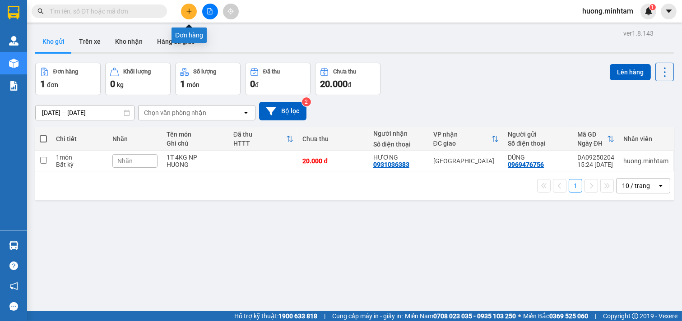
click at [190, 12] on icon "plus" at bounding box center [189, 11] width 6 height 6
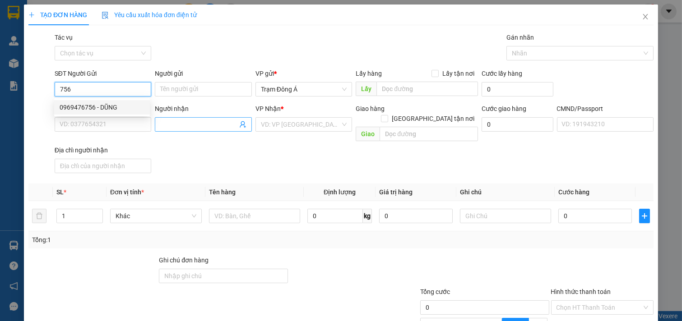
drag, startPoint x: 80, startPoint y: 109, endPoint x: 218, endPoint y: 129, distance: 139.9
click at [81, 109] on div "0969476756 - DŨNG" at bounding box center [102, 107] width 85 height 10
type input "0969476756"
type input "DŨNG"
type input "0931036383"
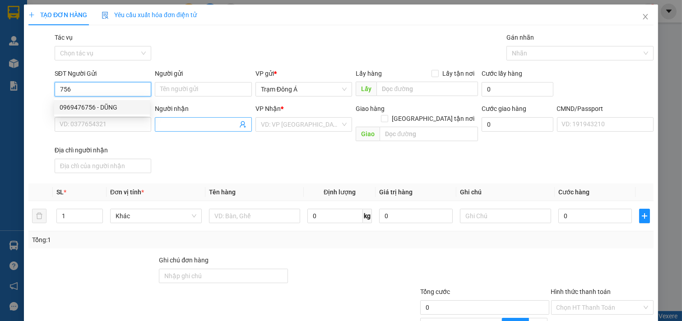
type input "HƯƠNG"
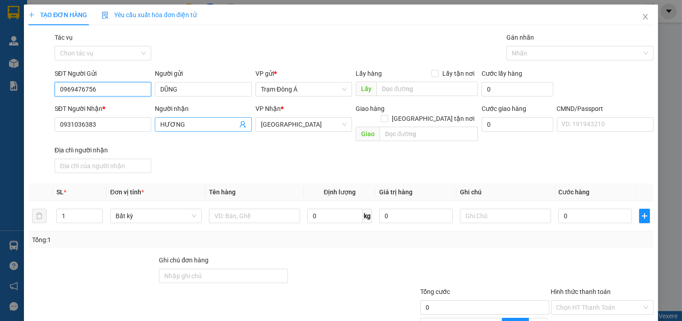
type input "0969476756"
click at [239, 122] on icon "user-add" at bounding box center [242, 124] width 7 height 7
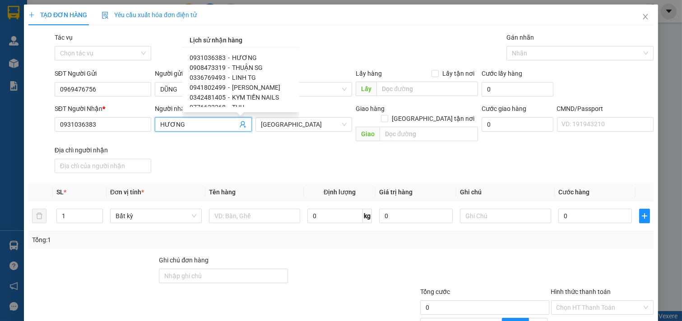
click at [274, 157] on div "SĐT Người Nhận * 0931036383 Người nhận HƯƠNG HƯƠNG VP Nhận * Tiền Giang Giao hà…" at bounding box center [354, 140] width 602 height 73
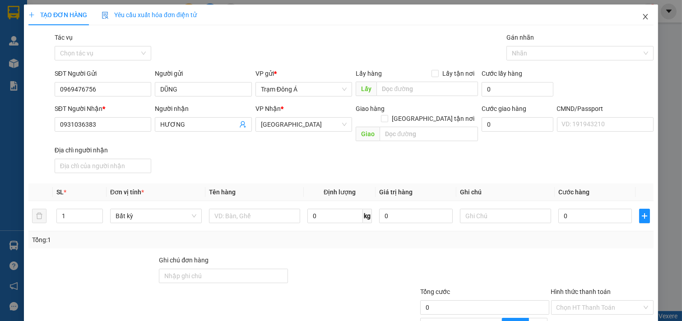
click at [641, 17] on icon "close" at bounding box center [644, 16] width 7 height 7
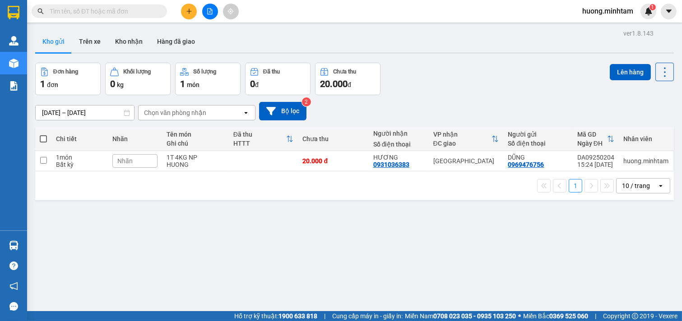
drag, startPoint x: 87, startPoint y: 15, endPoint x: 134, endPoint y: 20, distance: 47.6
click at [89, 15] on input "text" at bounding box center [103, 11] width 106 height 10
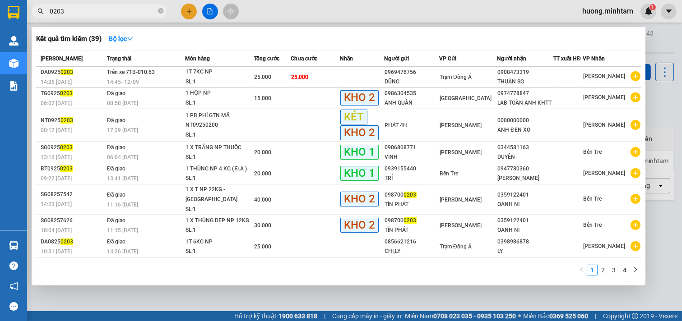
type input "0203"
click at [362, 295] on div at bounding box center [341, 160] width 682 height 321
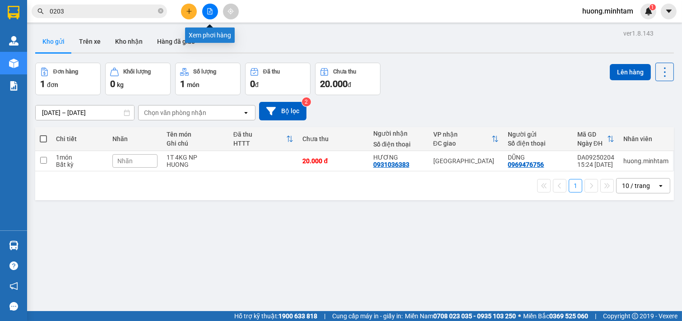
click at [209, 9] on icon "file-add" at bounding box center [210, 11] width 6 height 6
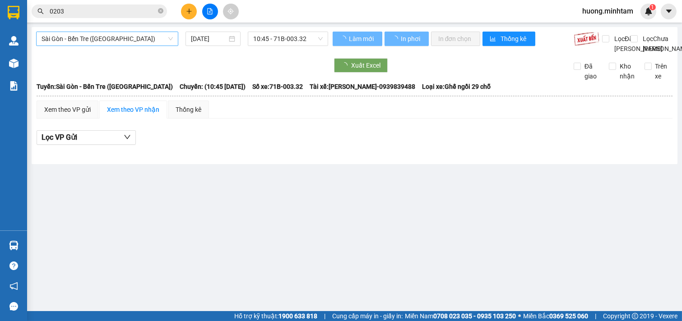
click at [143, 37] on span "Sài Gòn - Bến Tre ([GEOGRAPHIC_DATA])" at bounding box center [107, 39] width 131 height 14
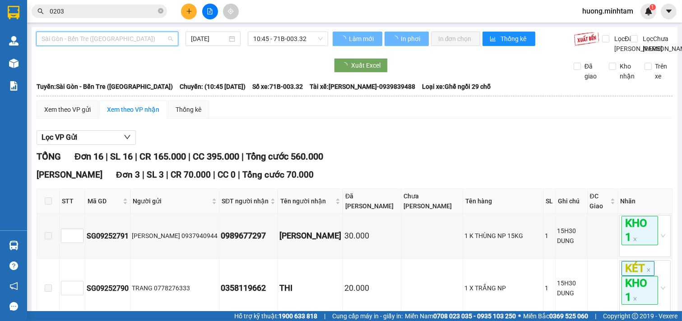
click at [143, 37] on span "Sài Gòn - Bến Tre ([GEOGRAPHIC_DATA])" at bounding box center [107, 39] width 131 height 14
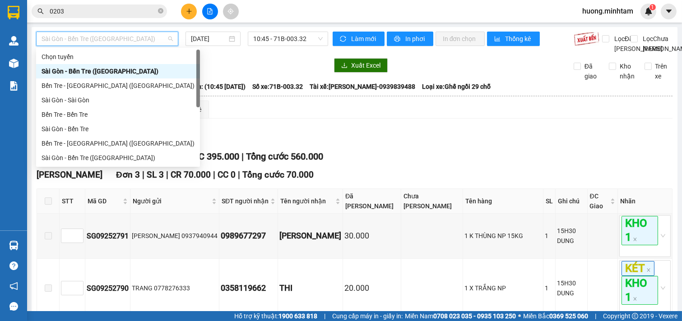
click at [145, 36] on span "Sài Gòn - Bến Tre ([GEOGRAPHIC_DATA])" at bounding box center [107, 39] width 131 height 14
click at [88, 167] on div "Bến Tre - [GEOGRAPHIC_DATA]" at bounding box center [118, 172] width 153 height 10
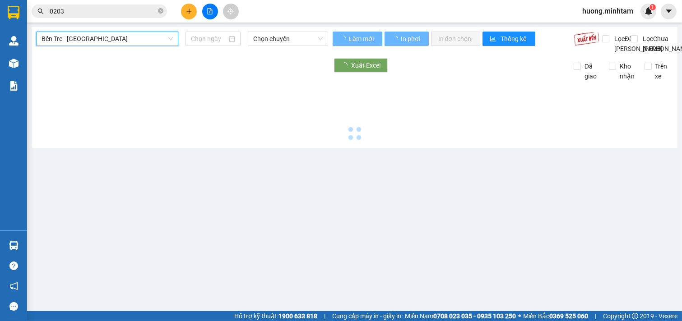
type input "[DATE]"
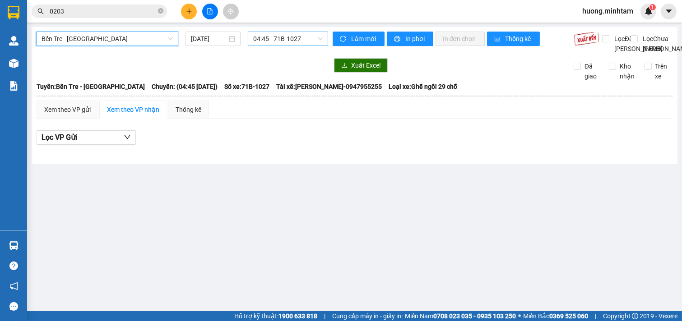
click at [285, 39] on span "04:45 - 71B-1027" at bounding box center [287, 39] width 69 height 14
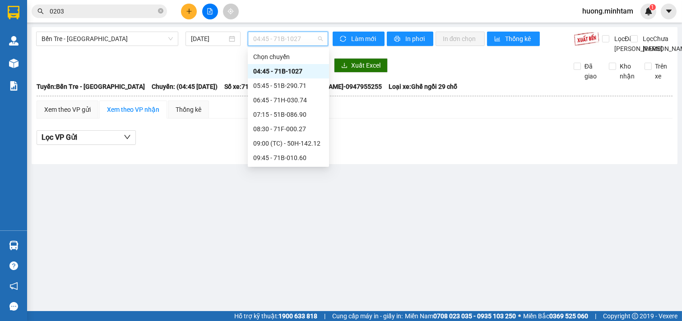
click at [295, 254] on div "14:45 - 71B-010.63" at bounding box center [288, 259] width 70 height 10
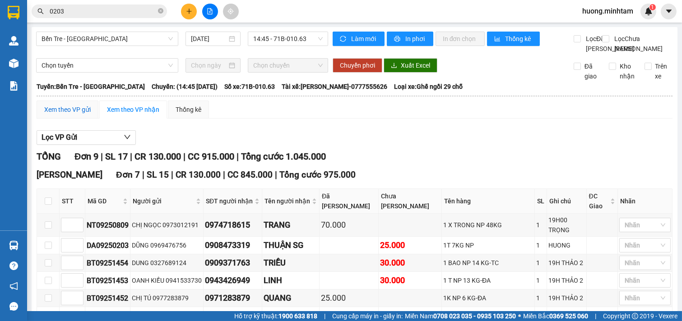
click at [75, 115] on div "Xem theo VP gửi" at bounding box center [67, 110] width 46 height 10
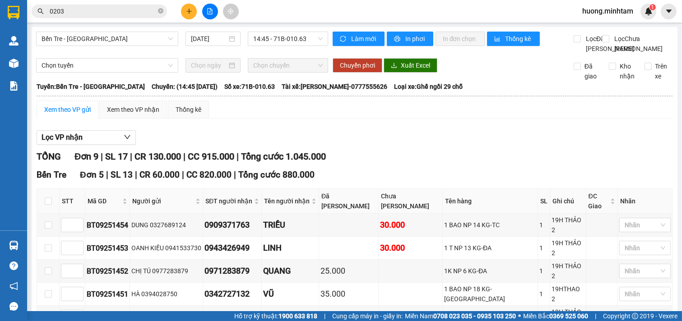
checkbox input "true"
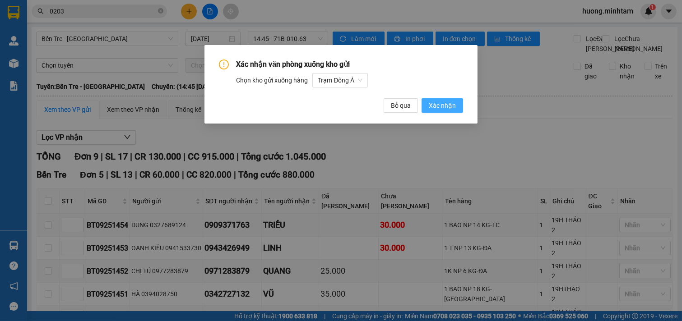
click at [444, 104] on span "Xác nhận" at bounding box center [442, 106] width 27 height 10
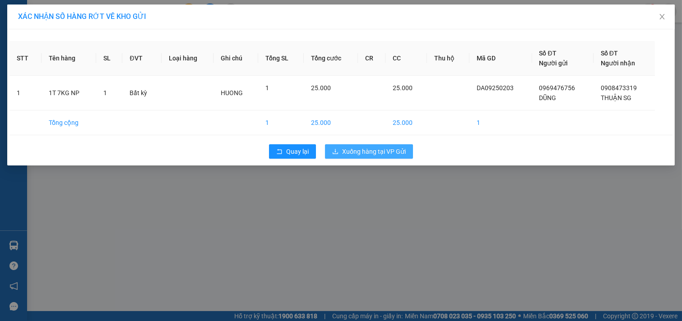
click at [369, 150] on span "Xuống hàng tại VP Gửi" at bounding box center [374, 152] width 64 height 10
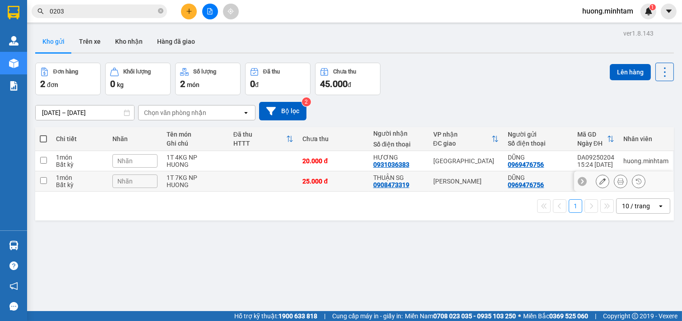
click at [44, 181] on input "checkbox" at bounding box center [43, 180] width 7 height 7
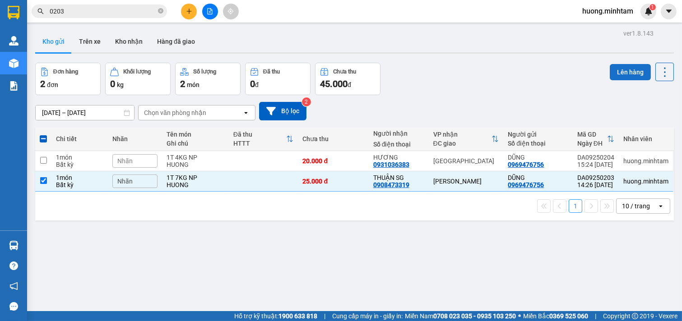
click at [626, 70] on button "Lên hàng" at bounding box center [629, 72] width 41 height 16
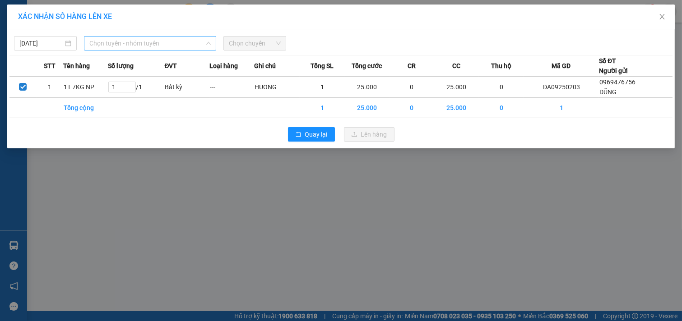
click at [173, 48] on span "Chọn tuyến - nhóm tuyến" at bounding box center [149, 44] width 121 height 14
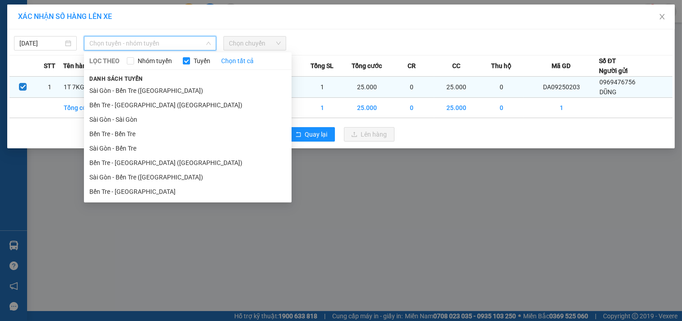
drag, startPoint x: 122, startPoint y: 194, endPoint x: 224, endPoint y: 89, distance: 146.7
click at [122, 193] on li "Bến Tre - [GEOGRAPHIC_DATA]" at bounding box center [188, 191] width 208 height 14
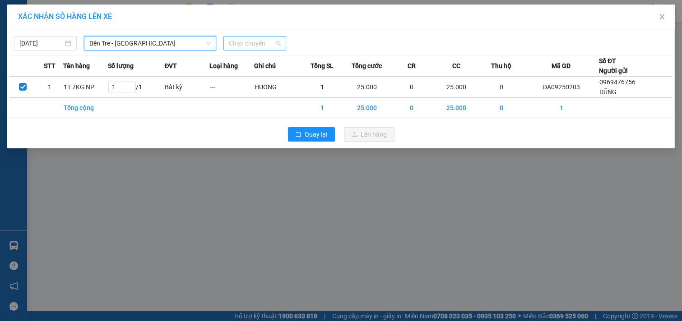
click at [268, 42] on span "Chọn chuyến" at bounding box center [255, 44] width 52 height 14
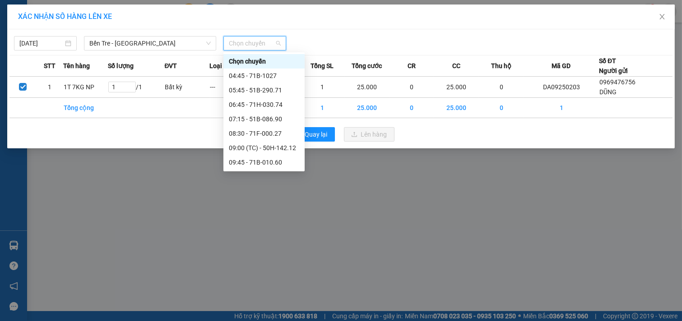
click at [266, 273] on div "15:00 (TC) - 51B-290.71" at bounding box center [264, 278] width 70 height 10
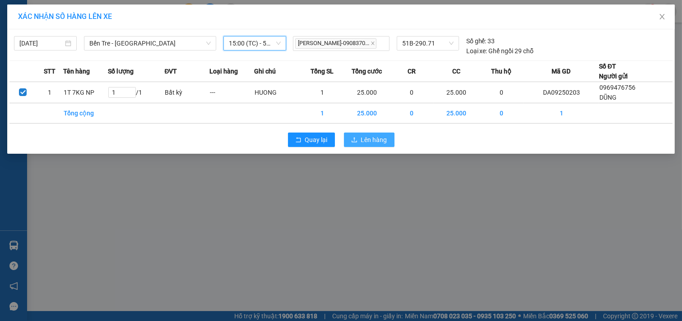
click at [365, 136] on span "Lên hàng" at bounding box center [374, 140] width 26 height 10
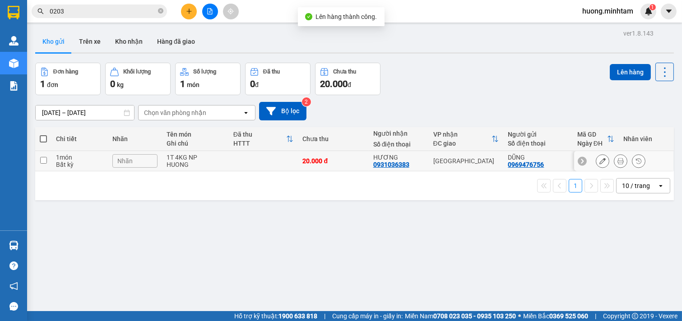
click at [48, 163] on td at bounding box center [43, 161] width 16 height 20
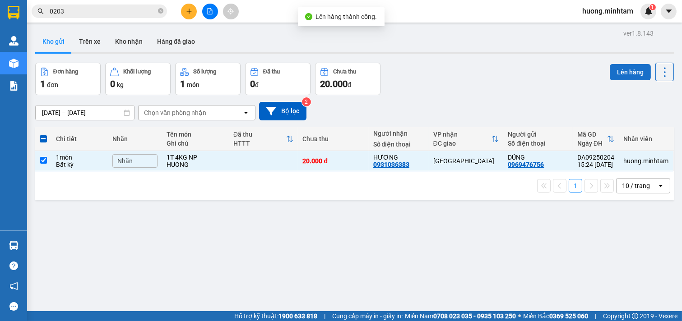
click at [618, 73] on button "Lên hàng" at bounding box center [629, 72] width 41 height 16
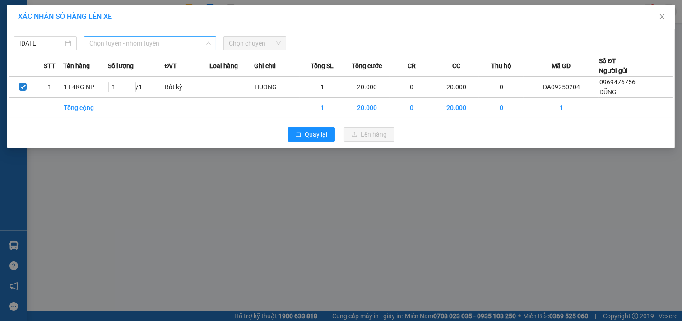
click at [188, 46] on span "Chọn tuyến - nhóm tuyến" at bounding box center [149, 44] width 121 height 14
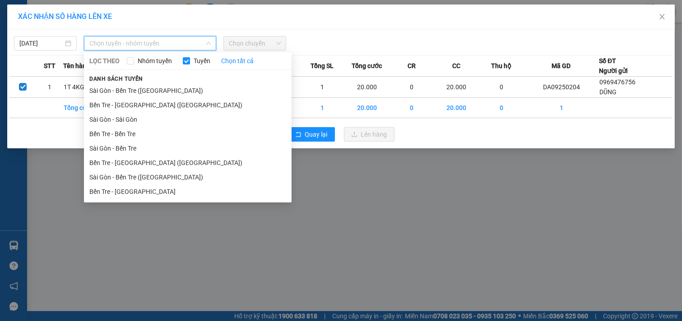
drag, startPoint x: 129, startPoint y: 191, endPoint x: 184, endPoint y: 156, distance: 65.2
click at [131, 191] on li "Bến Tre - [GEOGRAPHIC_DATA]" at bounding box center [188, 191] width 208 height 14
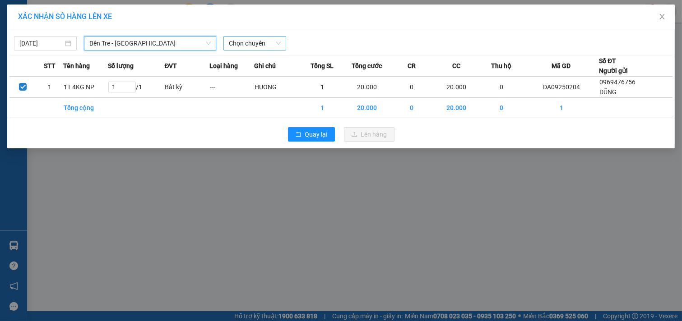
click at [271, 48] on span "Chọn chuyến" at bounding box center [255, 44] width 52 height 14
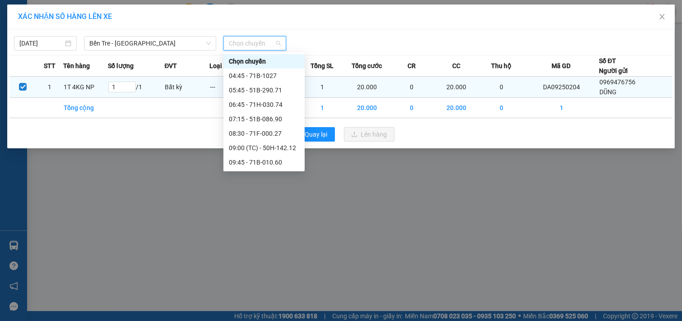
click at [272, 287] on div "15:30 (TC) - 71H-030.74" at bounding box center [264, 292] width 70 height 10
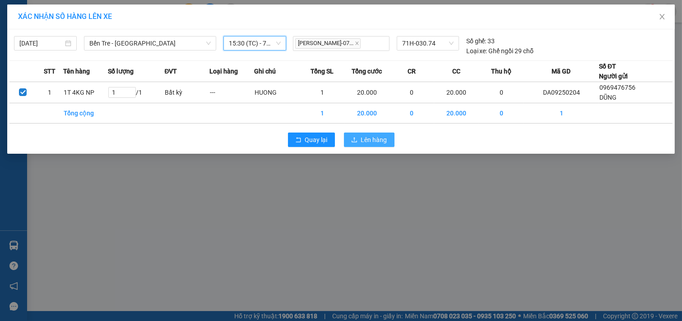
click at [374, 134] on button "Lên hàng" at bounding box center [369, 140] width 51 height 14
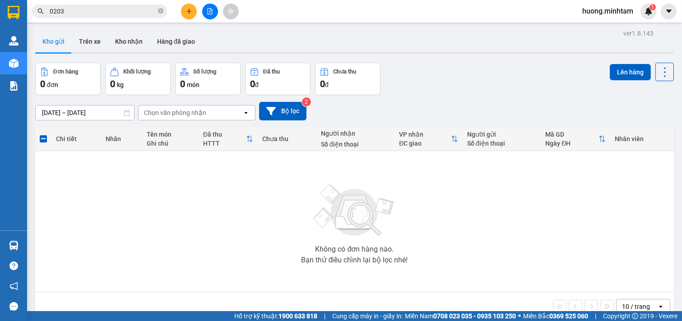
click at [187, 9] on icon "plus" at bounding box center [189, 11] width 6 height 6
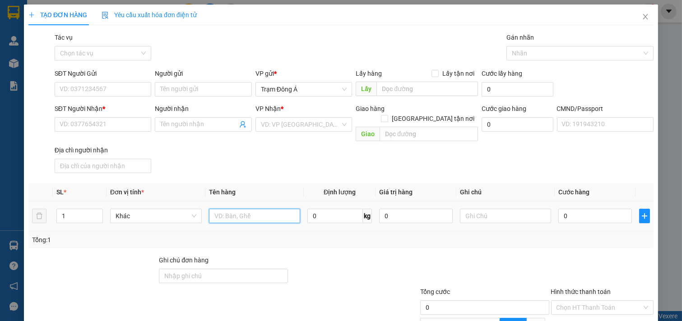
click at [242, 210] on input "text" at bounding box center [255, 216] width 92 height 14
click at [641, 20] on icon "close" at bounding box center [644, 16] width 7 height 7
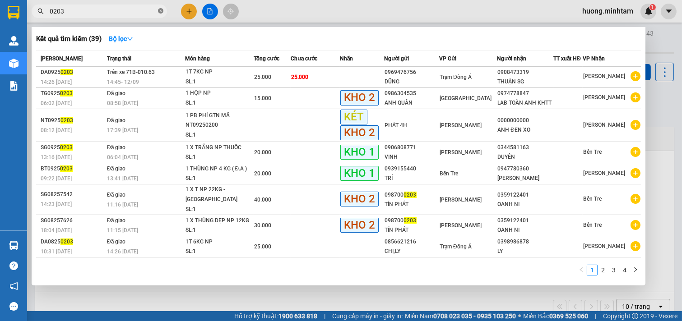
click at [161, 11] on icon "close-circle" at bounding box center [160, 10] width 5 height 5
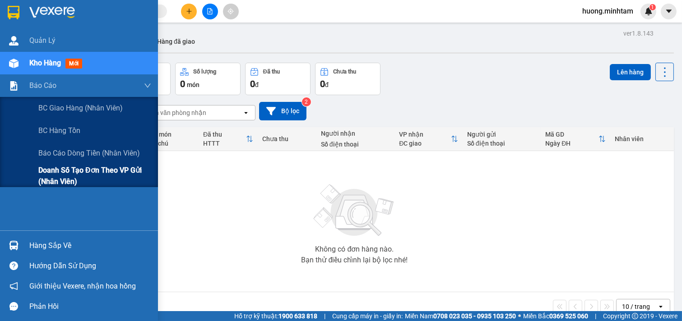
click at [104, 174] on span "Doanh số tạo đơn theo VP gửi (nhân viên)" at bounding box center [94, 176] width 113 height 23
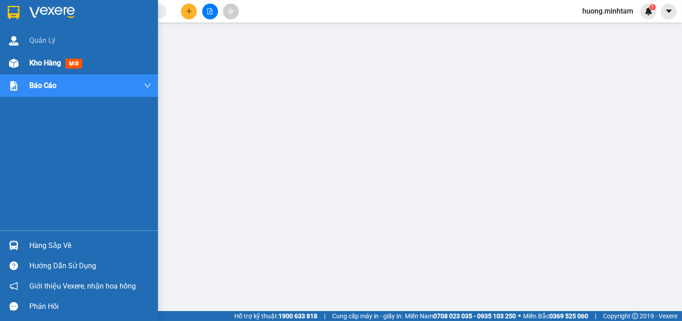
click at [56, 60] on span "Kho hàng" at bounding box center [45, 63] width 32 height 9
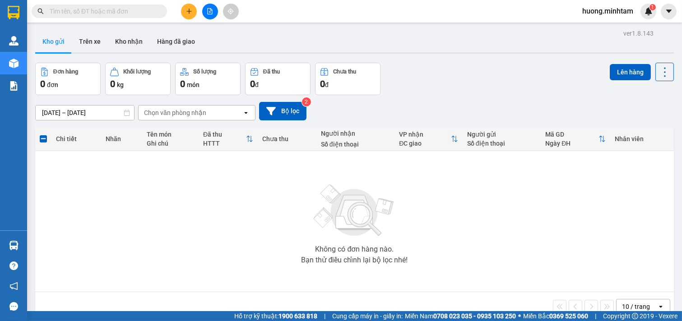
drag, startPoint x: 377, startPoint y: 193, endPoint x: 333, endPoint y: 176, distance: 46.8
click at [376, 193] on img at bounding box center [354, 210] width 90 height 63
click at [302, 116] on button "Bộ lọc" at bounding box center [282, 111] width 47 height 18
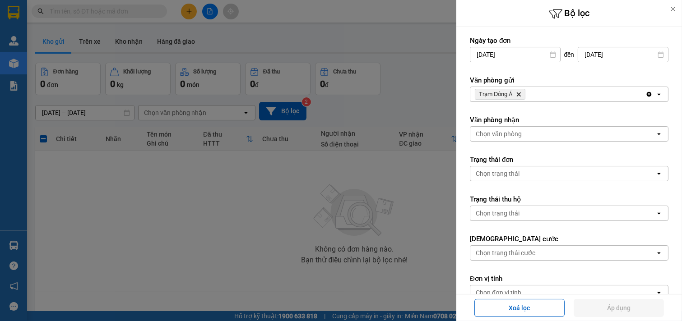
click at [558, 91] on div "Trạm Đông Á Delete" at bounding box center [557, 94] width 175 height 14
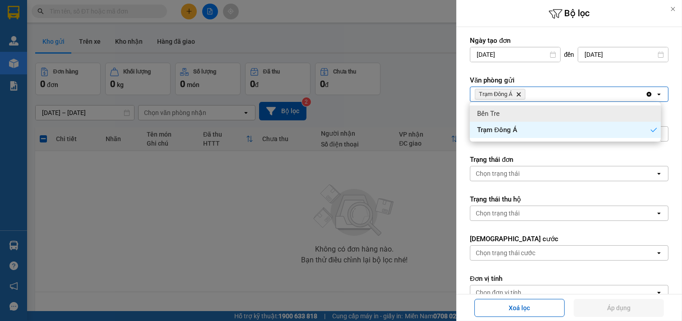
click at [510, 109] on div "Bến Tre" at bounding box center [565, 114] width 191 height 16
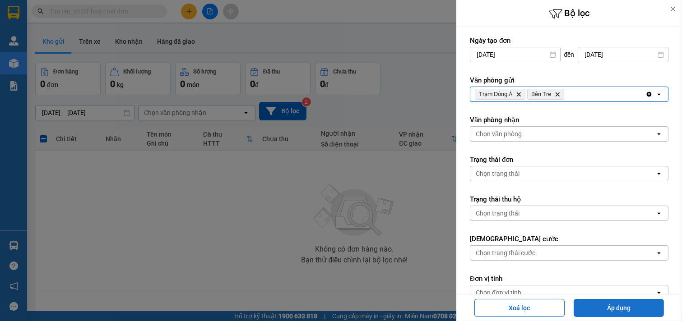
click at [618, 309] on button "Áp dụng" at bounding box center [618, 308] width 90 height 18
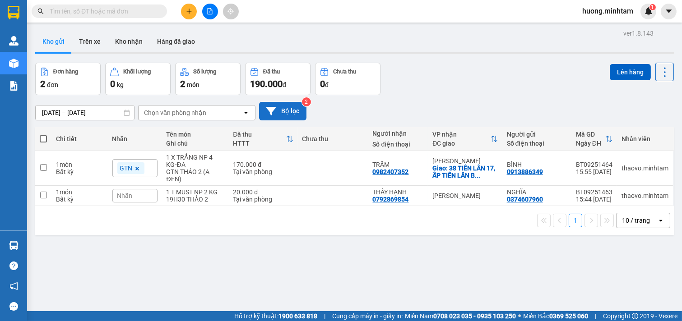
click at [286, 108] on button "Bộ lọc" at bounding box center [282, 111] width 47 height 18
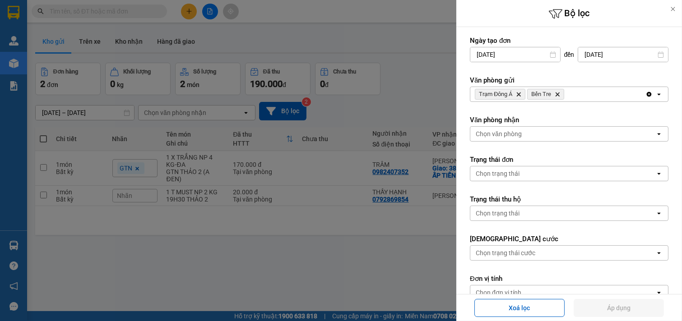
click at [559, 97] on span "Bến Tre Delete" at bounding box center [545, 94] width 37 height 11
click at [558, 95] on icon "Bến Tre, close by backspace" at bounding box center [557, 94] width 4 height 4
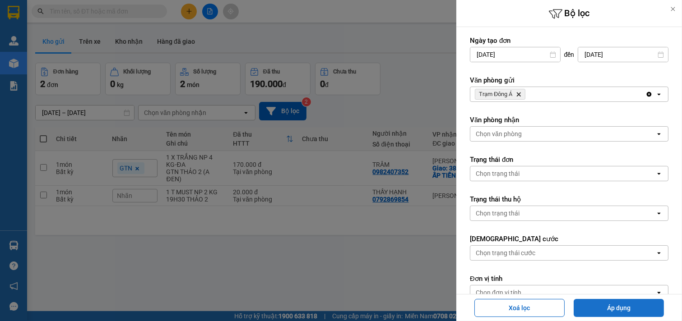
click at [617, 308] on button "Áp dụng" at bounding box center [618, 308] width 90 height 18
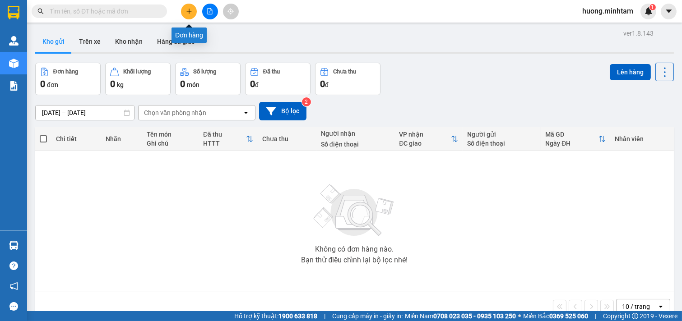
click at [190, 12] on icon "plus" at bounding box center [189, 11] width 6 height 6
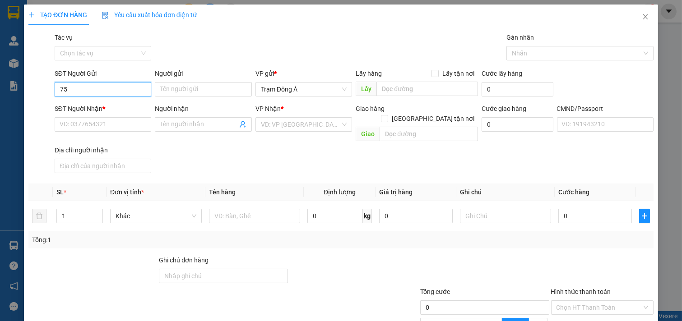
type input "756"
click at [81, 110] on div "0969476756 - DŨNG" at bounding box center [102, 107] width 85 height 10
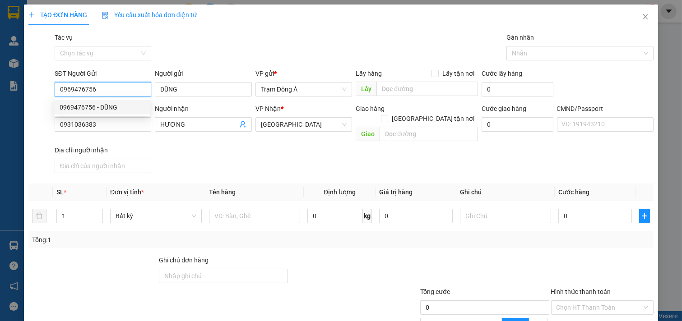
drag, startPoint x: 105, startPoint y: 87, endPoint x: 0, endPoint y: 91, distance: 105.2
click at [0, 91] on div "TẠO ĐƠN HÀNG Yêu cầu xuất hóa đơn điện tử Transit Pickup Surcharge Ids Transit …" at bounding box center [341, 160] width 682 height 321
click at [641, 18] on icon "close" at bounding box center [644, 16] width 7 height 7
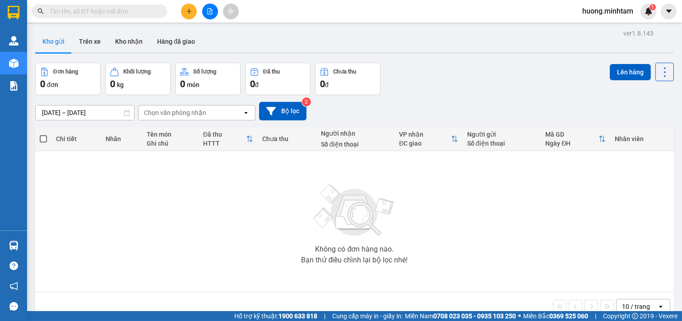
click at [90, 13] on input "text" at bounding box center [103, 11] width 106 height 10
paste input "0969476756"
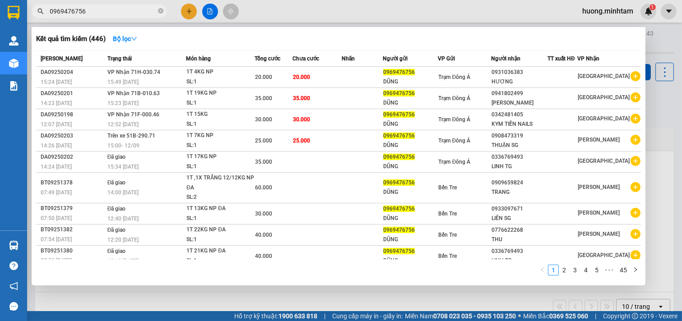
type input "0969476756"
click at [316, 309] on div at bounding box center [341, 160] width 682 height 321
click at [161, 10] on icon "close-circle" at bounding box center [160, 10] width 5 height 5
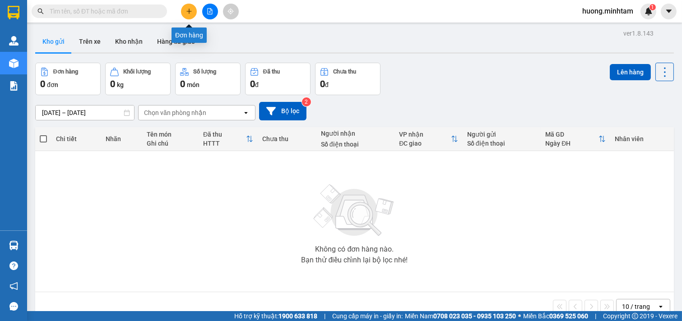
click at [187, 9] on icon "plus" at bounding box center [189, 11] width 6 height 6
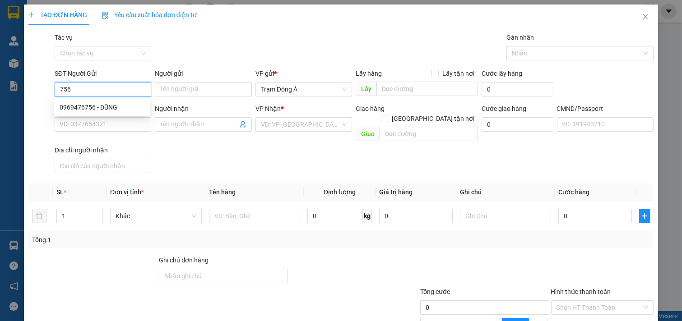
drag, startPoint x: 95, startPoint y: 88, endPoint x: 43, endPoint y: 114, distance: 57.9
click at [0, 97] on div "TẠO ĐƠN HÀNG Yêu cầu xuất hóa đơn điện tử Transit Pickup Surcharge Ids Transit …" at bounding box center [341, 160] width 682 height 321
click at [105, 107] on div "0389377179 - [GEOGRAPHIC_DATA]" at bounding box center [110, 107] width 101 height 10
type input "0389377179"
type input "HIỆP HƯNG"
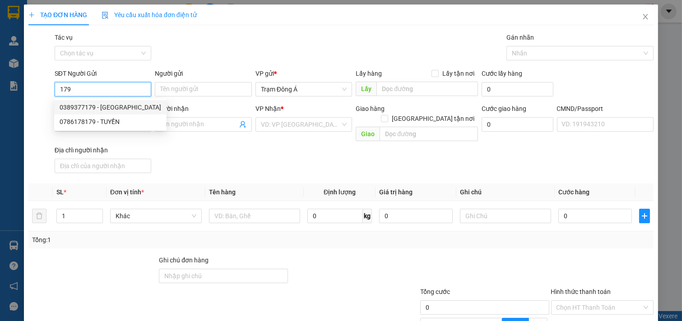
type input "0933031818"
type input "THANH"
checkbox input "true"
type input "133/1 BÌNH QƯỚI"
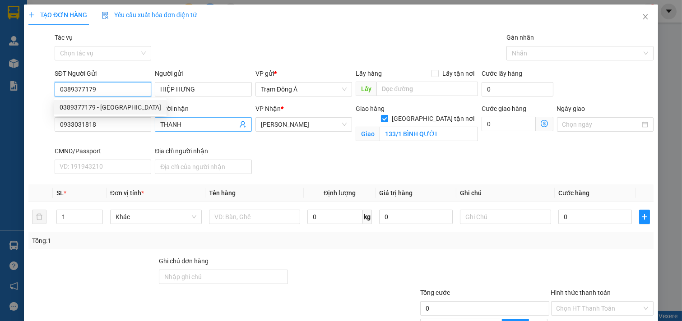
type input "0389377179"
click at [240, 125] on icon "user-add" at bounding box center [242, 124] width 7 height 7
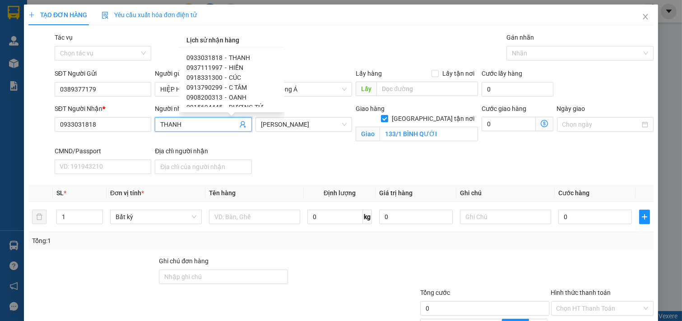
click at [224, 66] on div "0937111997 - HIỀN" at bounding box center [231, 68] width 91 height 10
type input "0937111997"
type input "HIỀN"
checkbox input "false"
type input "D3.ĐUÒNG 5B KHU HIM LAM [GEOGRAPHIC_DATA]"
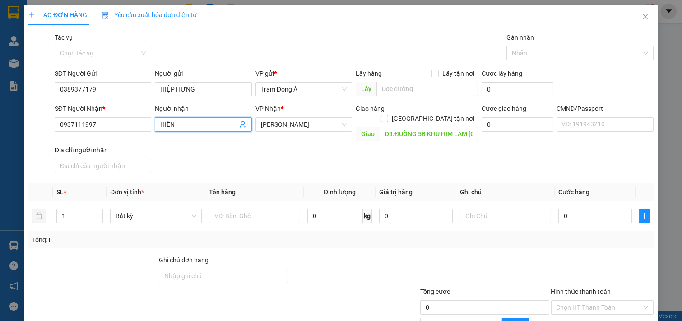
click at [387, 115] on input "[GEOGRAPHIC_DATA] tận nơi" at bounding box center [384, 118] width 6 height 6
checkbox input "true"
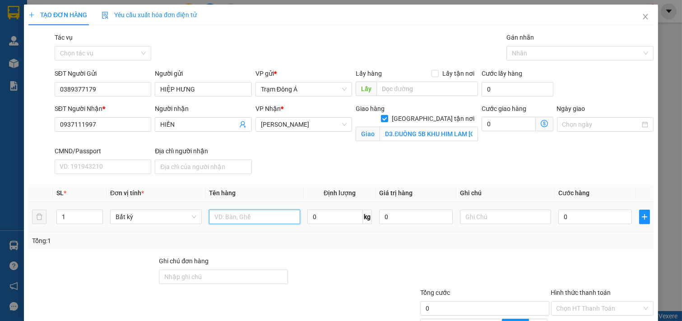
click at [249, 220] on input "text" at bounding box center [255, 217] width 92 height 14
type input "1T 10KG"
click at [477, 217] on input "text" at bounding box center [506, 217] width 92 height 14
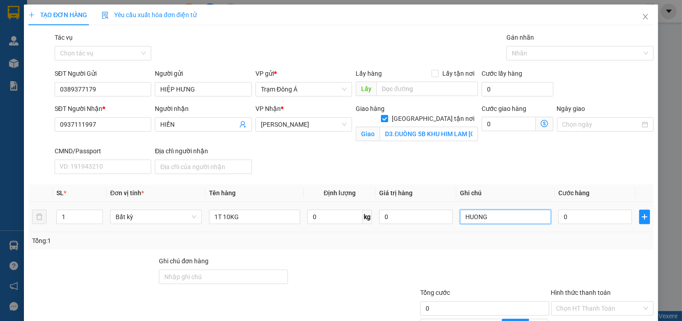
type input "HUONG"
type input "3"
type input "30"
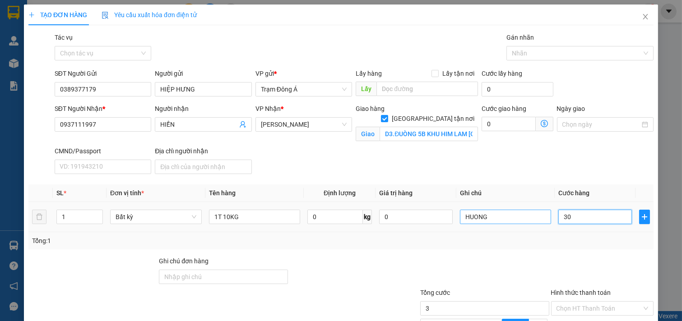
type input "30"
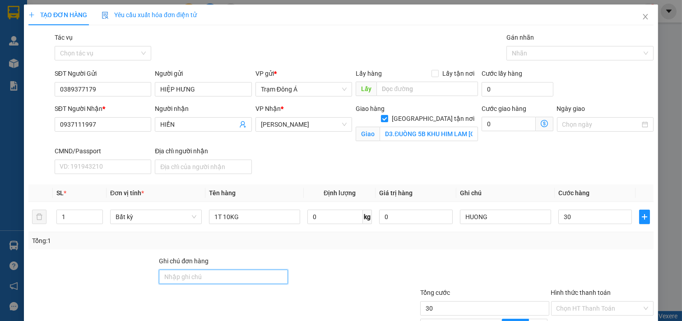
type input "30.000"
click at [218, 278] on input "Ghi chú đơn hàng" at bounding box center [223, 277] width 129 height 14
type input "D"
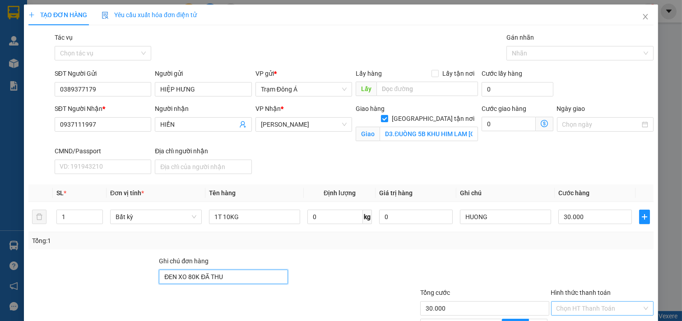
type input "ĐEN XO 80K ĐÃ THU"
click at [579, 302] on input "Hình thức thanh toán" at bounding box center [599, 309] width 86 height 14
click at [571, 321] on div "Tại văn phòng" at bounding box center [595, 327] width 91 height 10
type input "0"
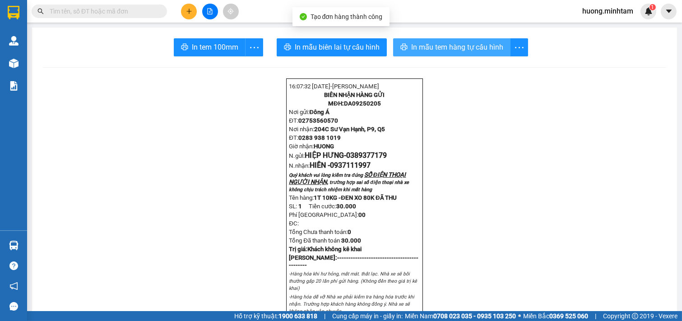
click at [456, 48] on span "In mẫu tem hàng tự cấu hình" at bounding box center [457, 47] width 92 height 11
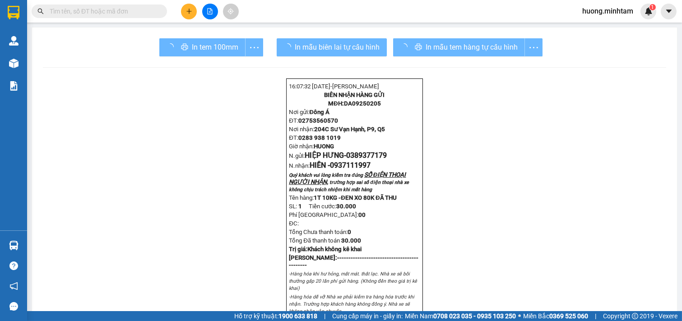
click at [203, 51] on div "In tem 100mm" at bounding box center [211, 47] width 104 height 18
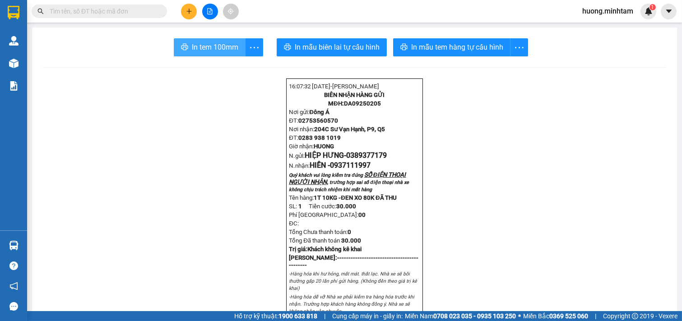
click at [203, 51] on span "In tem 100mm" at bounding box center [215, 47] width 46 height 11
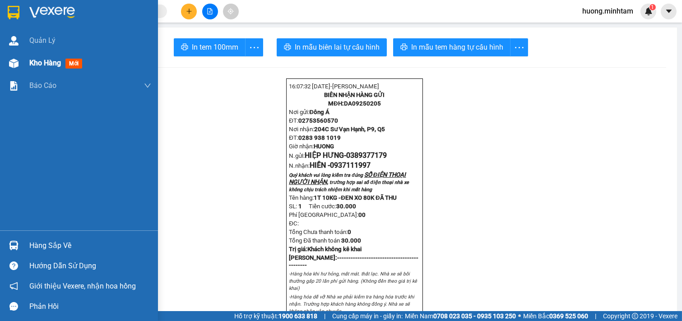
click at [44, 59] on span "Kho hàng" at bounding box center [45, 63] width 32 height 9
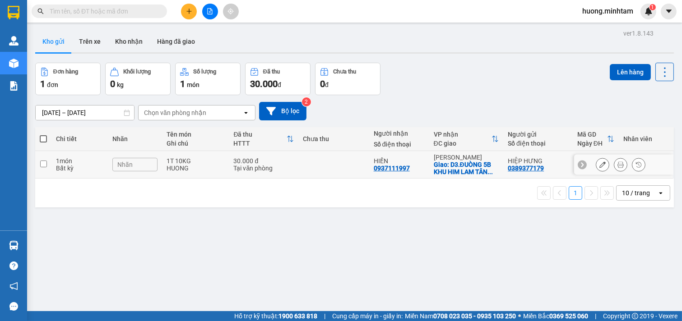
click at [599, 165] on icon at bounding box center [602, 164] width 6 height 6
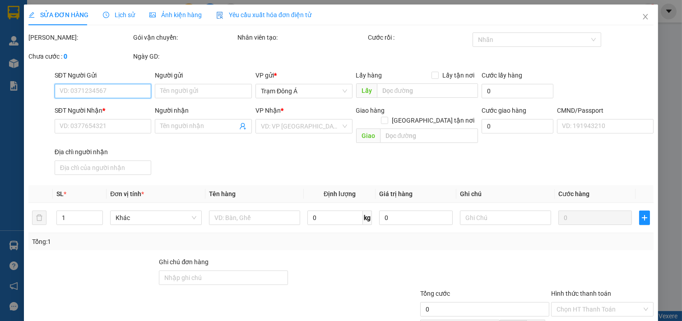
type input "0389377179"
type input "HIỆP HƯNG"
type input "0937111997"
type input "HIỀN"
checkbox input "true"
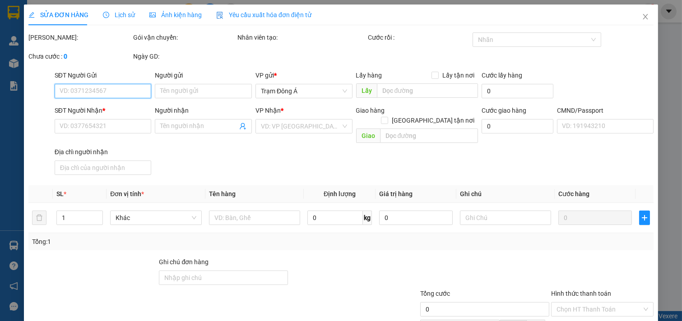
type input "D3.ĐUÒNG 5B KHU HIM LAM [GEOGRAPHIC_DATA]"
type input "ĐEN XO 80K ĐÃ THU"
type input "30.000"
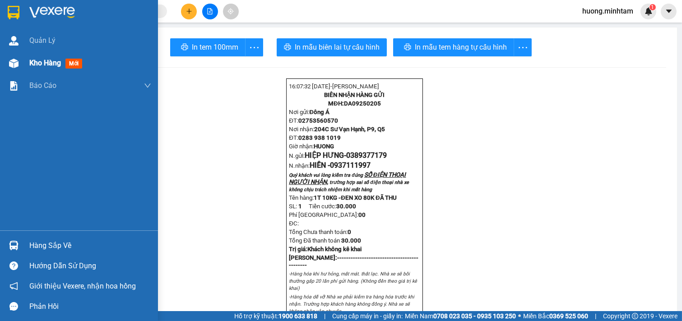
click at [53, 60] on span "Kho hàng" at bounding box center [45, 63] width 32 height 9
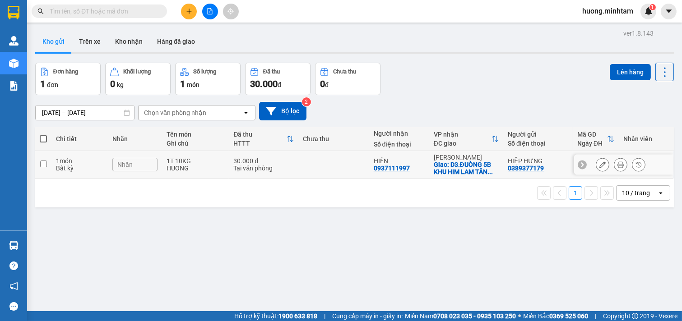
click at [44, 164] on input "checkbox" at bounding box center [43, 164] width 7 height 7
checkbox input "true"
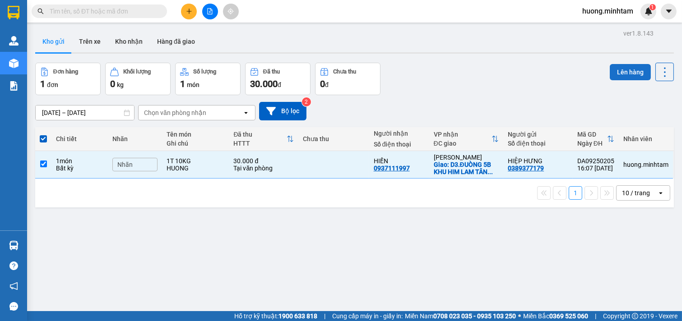
click at [622, 68] on button "Lên hàng" at bounding box center [629, 72] width 41 height 16
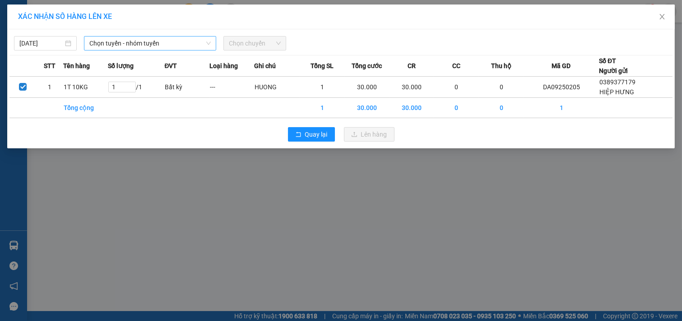
click at [180, 46] on span "Chọn tuyến - nhóm tuyến" at bounding box center [149, 44] width 121 height 14
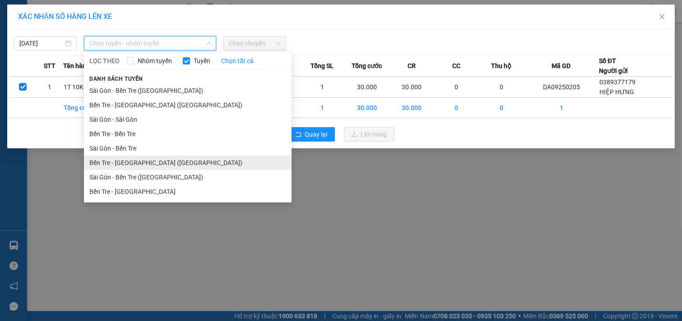
click at [125, 157] on li "Bến Tre - [GEOGRAPHIC_DATA] ([GEOGRAPHIC_DATA])" at bounding box center [188, 163] width 208 height 14
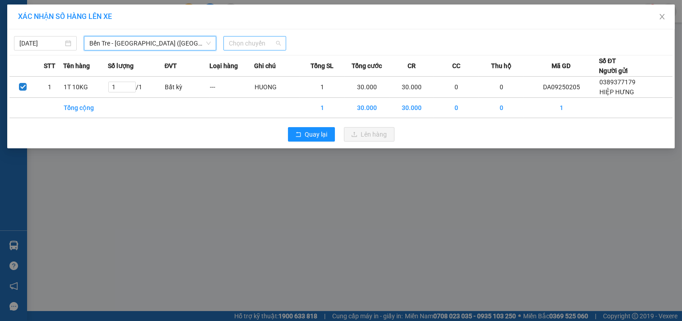
click at [277, 39] on span "Chọn chuyến" at bounding box center [255, 44] width 52 height 14
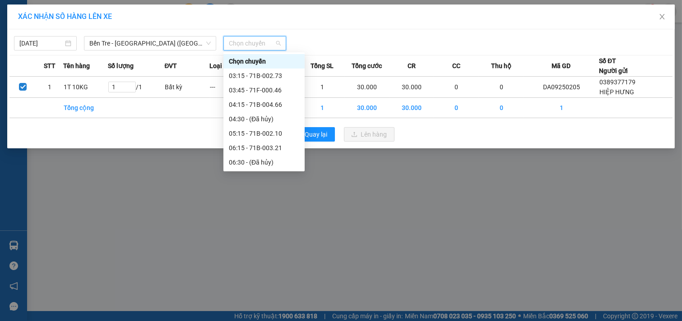
click at [267, 302] on div "16:15 - 71B-003.21" at bounding box center [264, 307] width 70 height 10
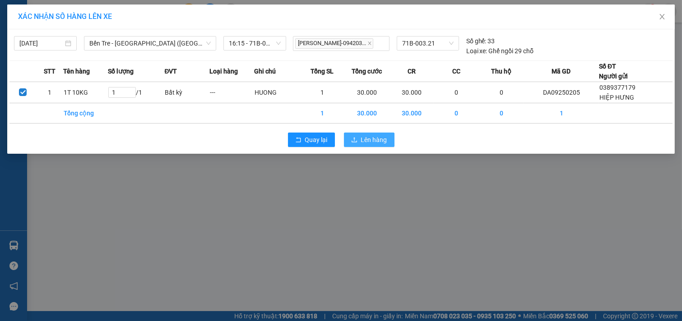
click at [362, 137] on span "Lên hàng" at bounding box center [374, 140] width 26 height 10
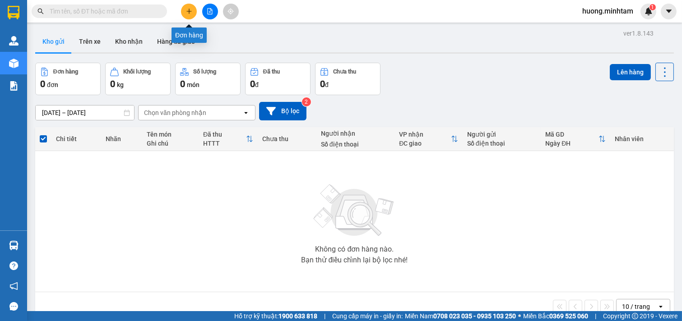
click at [186, 9] on icon "plus" at bounding box center [189, 11] width 6 height 6
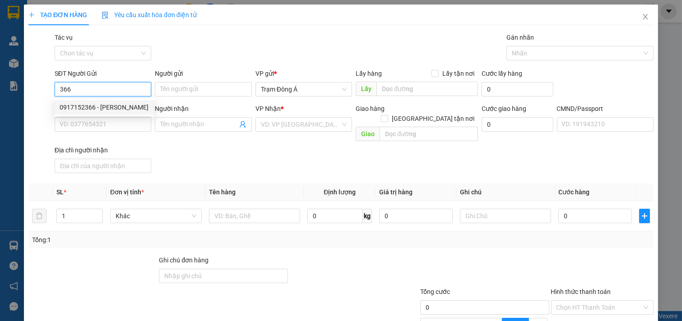
click at [85, 105] on div "0917152366 - [PERSON_NAME]" at bounding box center [104, 107] width 89 height 10
type input "0917152366"
type input "[PERSON_NAME]"
type input "0938788234"
type input "HỮU TÍN"
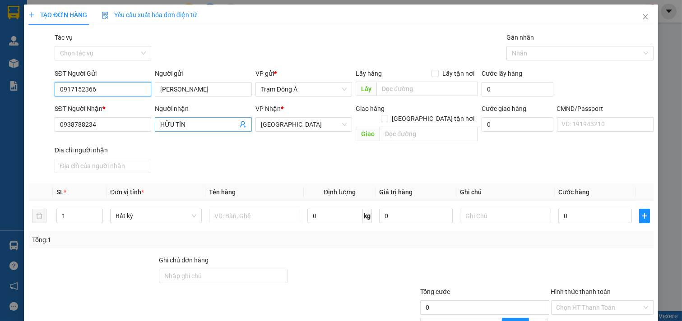
type input "0917152366"
click at [240, 124] on icon "user-add" at bounding box center [242, 124] width 7 height 7
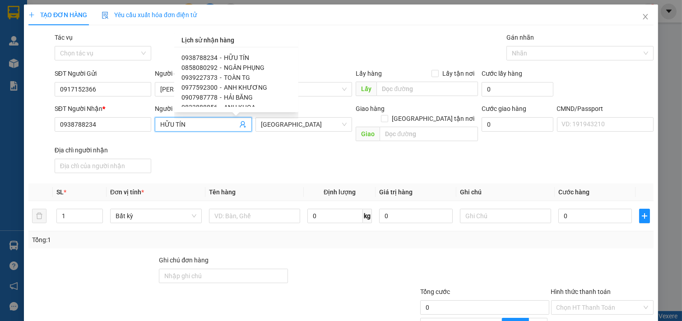
click at [249, 223] on span "FENIX STUDIO MT" at bounding box center [249, 226] width 51 height 7
type input "0942018690"
type input "FENIX STUDIO MT"
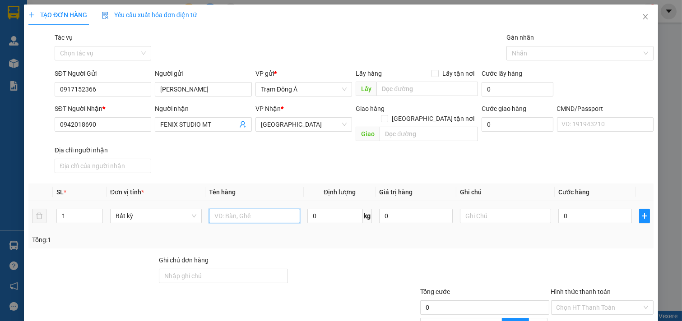
click at [238, 209] on input "text" at bounding box center [255, 216] width 92 height 14
type input "1K HÌNH 3KG NP"
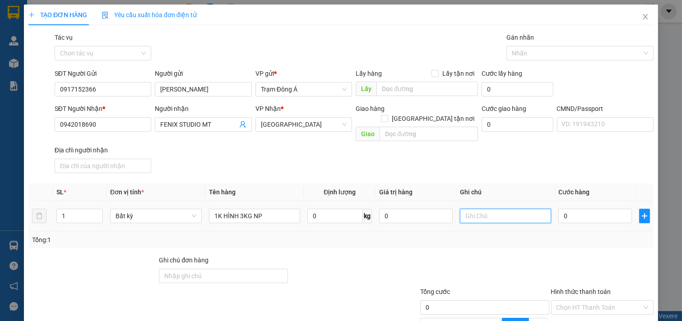
click at [507, 209] on input "text" at bounding box center [506, 216] width 92 height 14
type input "HUONG"
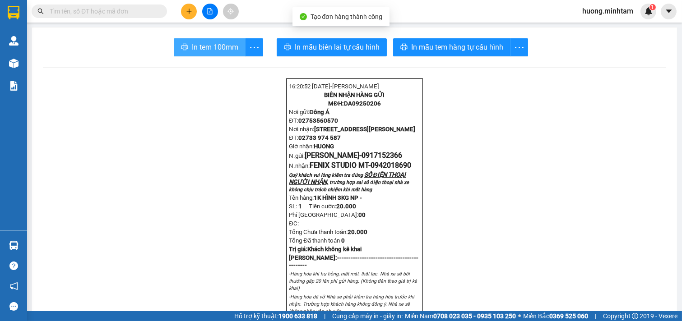
click at [192, 51] on span "In tem 100mm" at bounding box center [215, 47] width 46 height 11
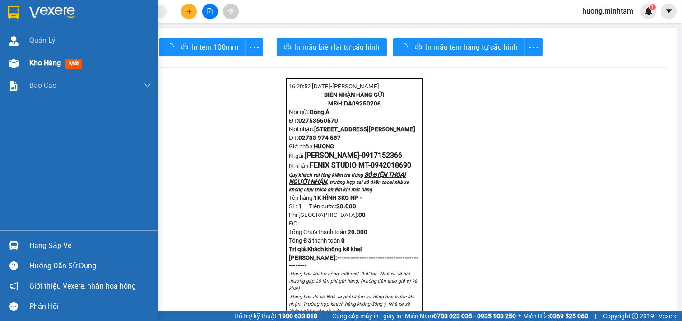
click at [46, 59] on span "Kho hàng" at bounding box center [45, 63] width 32 height 9
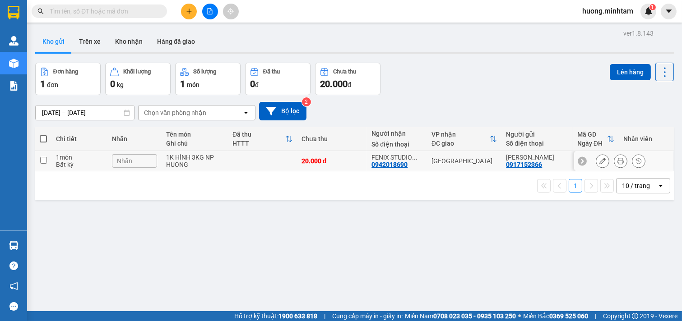
drag, startPoint x: 46, startPoint y: 160, endPoint x: 628, endPoint y: 80, distance: 587.8
click at [46, 160] on input "checkbox" at bounding box center [43, 160] width 7 height 7
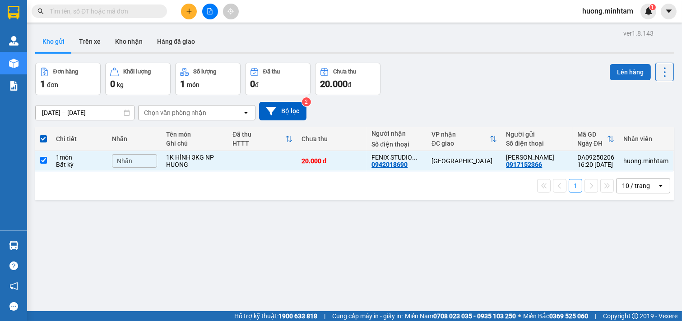
click at [617, 70] on button "Lên hàng" at bounding box center [629, 72] width 41 height 16
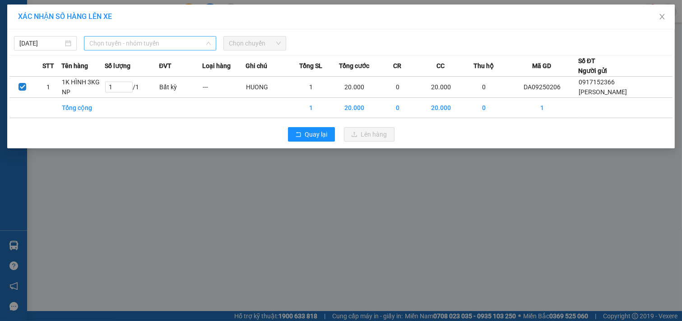
click at [198, 38] on span "Chọn tuyến - nhóm tuyến" at bounding box center [149, 44] width 121 height 14
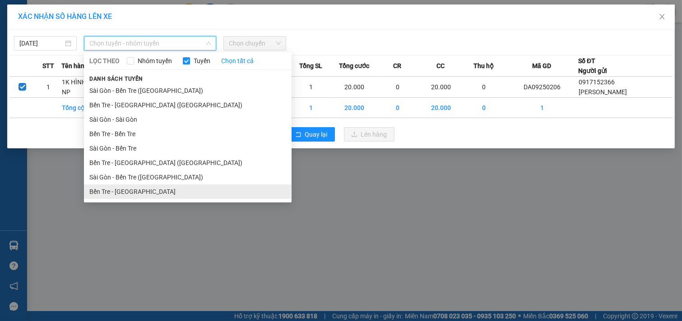
click at [129, 193] on li "Bến Tre - [GEOGRAPHIC_DATA]" at bounding box center [188, 191] width 208 height 14
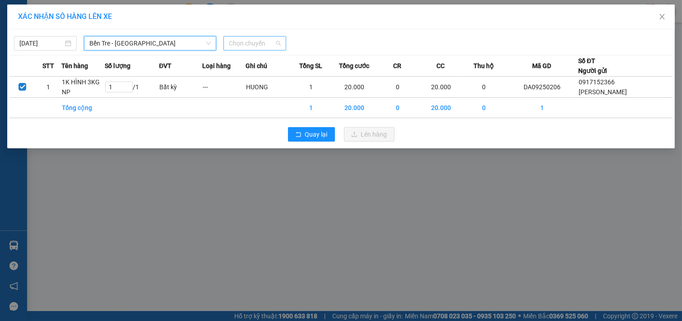
click at [271, 43] on span "Chọn chuyến" at bounding box center [255, 44] width 52 height 14
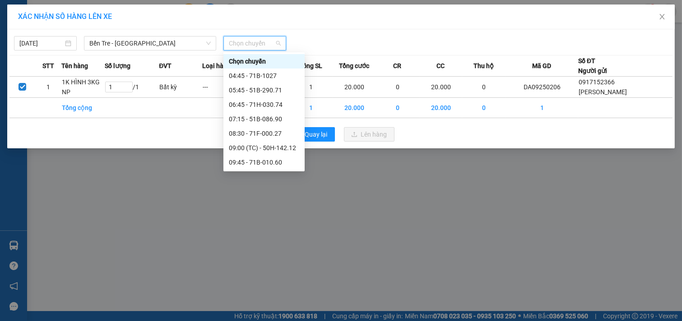
click at [268, 316] on div "16:45 - 71F-000.27" at bounding box center [264, 321] width 70 height 10
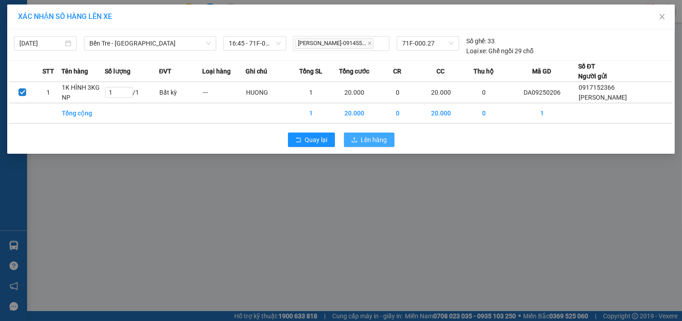
click at [373, 143] on span "Lên hàng" at bounding box center [374, 140] width 26 height 10
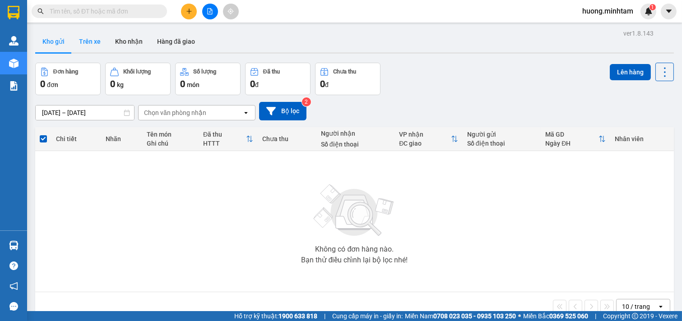
click at [97, 42] on button "Trên xe" at bounding box center [90, 42] width 36 height 22
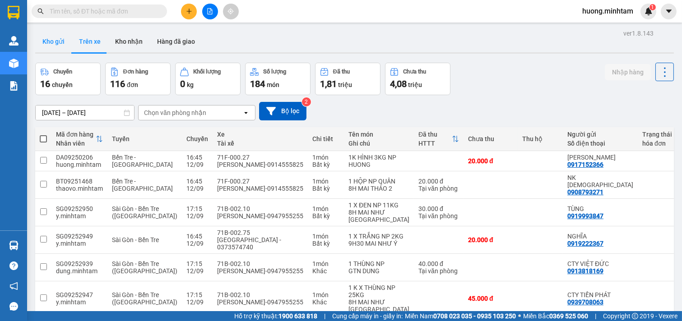
click at [56, 43] on button "Kho gửi" at bounding box center [53, 42] width 37 height 22
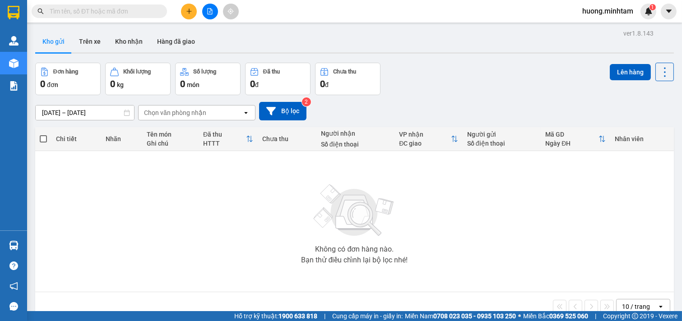
click at [189, 15] on button at bounding box center [189, 12] width 16 height 16
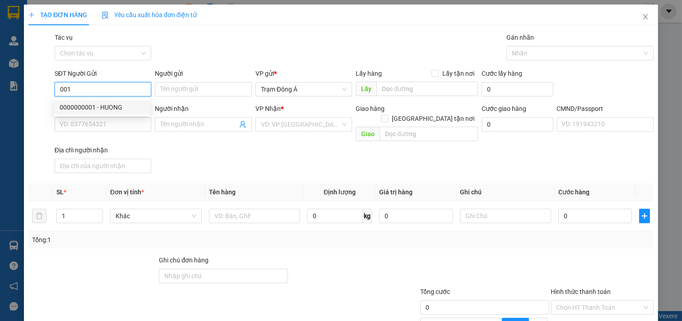
click at [74, 108] on div "0000000001 - HUONG" at bounding box center [102, 107] width 85 height 10
type input "0000000001"
type input "HUONG"
type input "00000000000"
type input "THẢO NX"
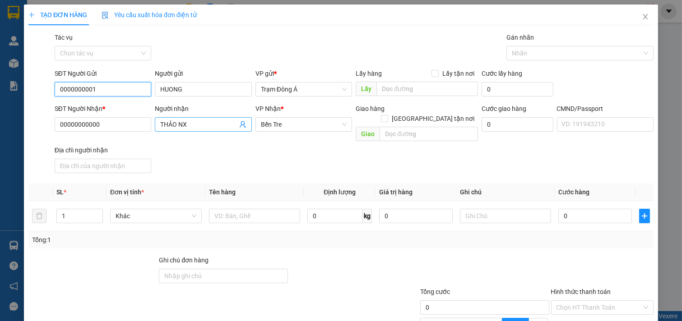
type input "0000000001"
drag, startPoint x: 201, startPoint y: 124, endPoint x: 47, endPoint y: 124, distance: 154.3
click at [47, 124] on div "SĐT Người Nhận * 00000000000 Người nhận THẢO NX THẢO NX VP Nhận * Bến Tre Giao…" at bounding box center [341, 140] width 627 height 73
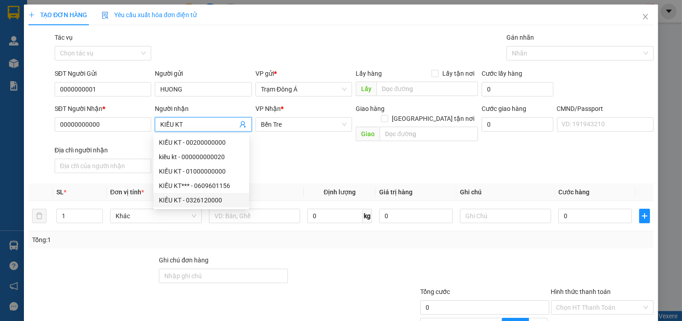
type input "KIỀU KT"
click at [265, 147] on div "SĐT Người Nhận * 00000000000 Người nhận KIỀU KT VP Nhận * Bến Tre Giao hàng Gi…" at bounding box center [354, 140] width 602 height 73
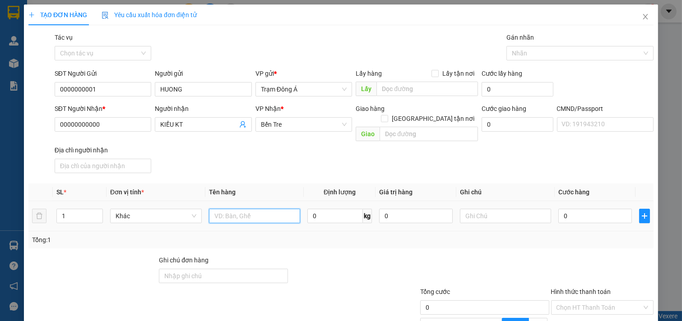
click at [253, 209] on input "text" at bounding box center [255, 216] width 92 height 14
type input "1PBHG 12.9"
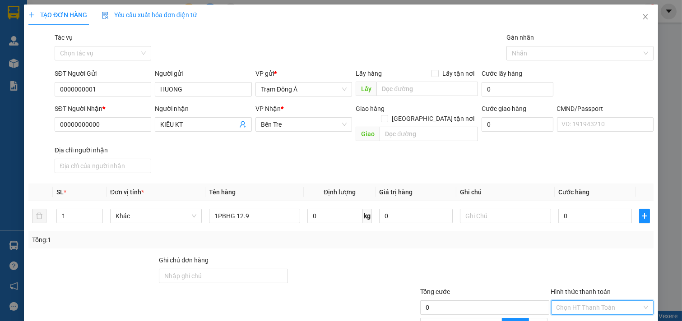
click at [604, 301] on input "Hình thức thanh toán" at bounding box center [599, 308] width 86 height 14
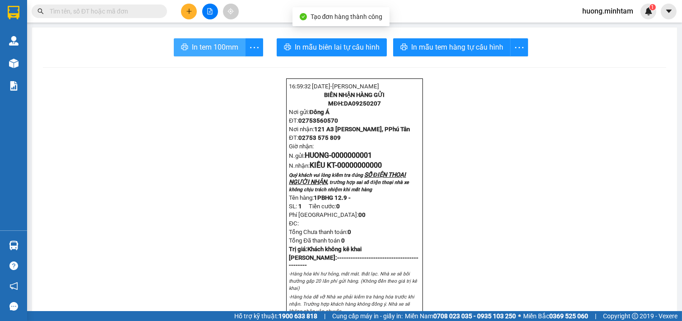
click at [196, 43] on span "In tem 100mm" at bounding box center [215, 47] width 46 height 11
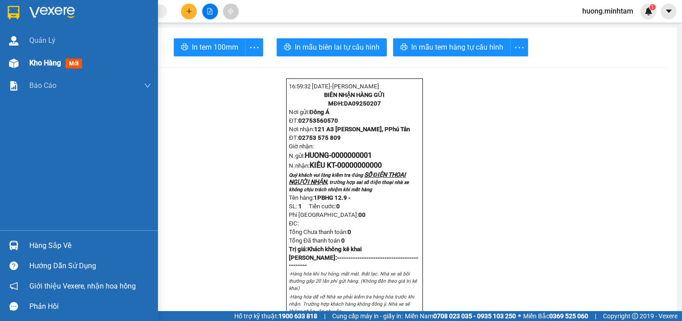
click at [31, 57] on div "Kho hàng mới" at bounding box center [90, 63] width 122 height 23
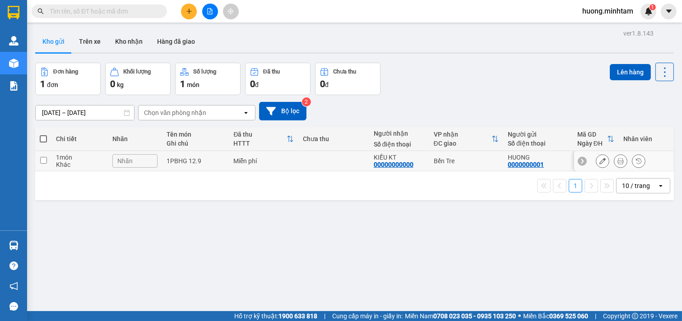
click at [48, 164] on td at bounding box center [43, 161] width 16 height 20
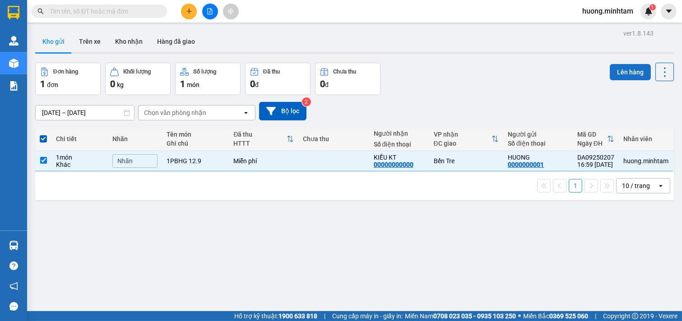
click at [629, 72] on button "Lên hàng" at bounding box center [629, 72] width 41 height 16
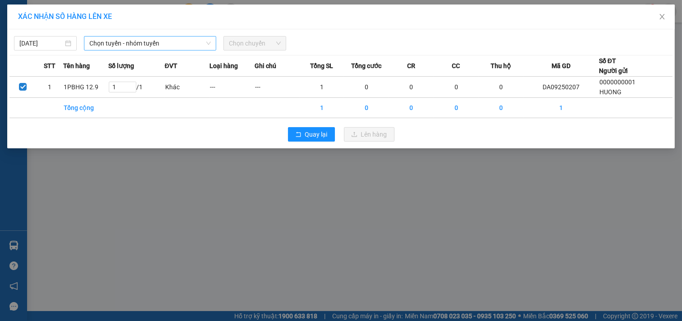
click at [186, 46] on span "Chọn tuyến - nhóm tuyến" at bounding box center [149, 44] width 121 height 14
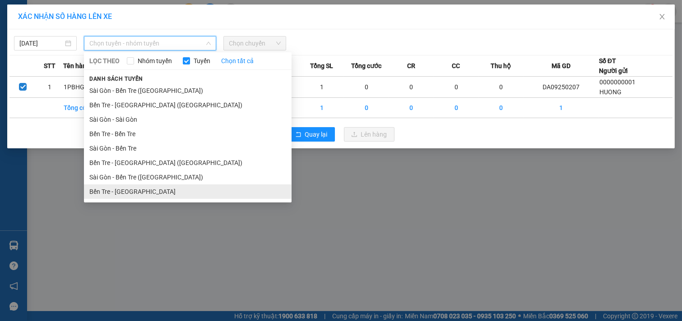
click at [135, 193] on li "Bến Tre - [GEOGRAPHIC_DATA]" at bounding box center [188, 191] width 208 height 14
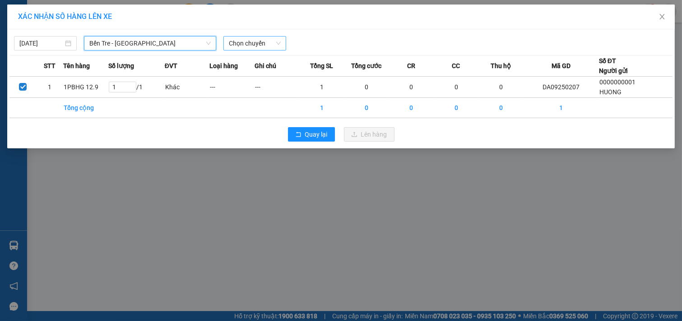
click at [269, 42] on span "Chọn chuyến" at bounding box center [255, 44] width 52 height 14
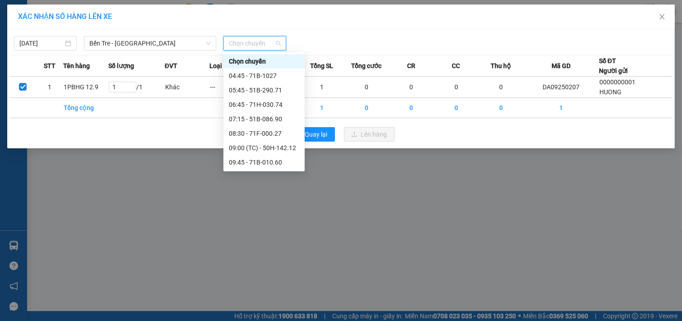
drag, startPoint x: 261, startPoint y: 164, endPoint x: 341, endPoint y: 148, distance: 81.8
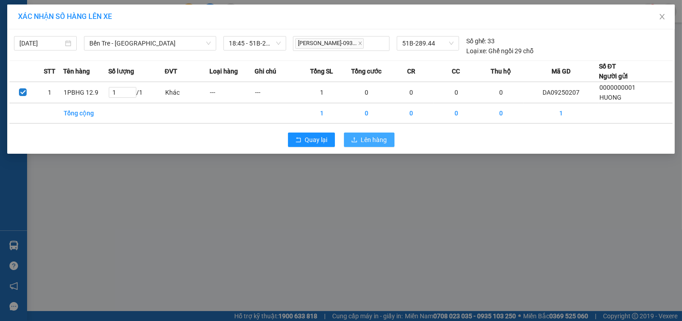
click at [376, 138] on span "Lên hàng" at bounding box center [374, 140] width 26 height 10
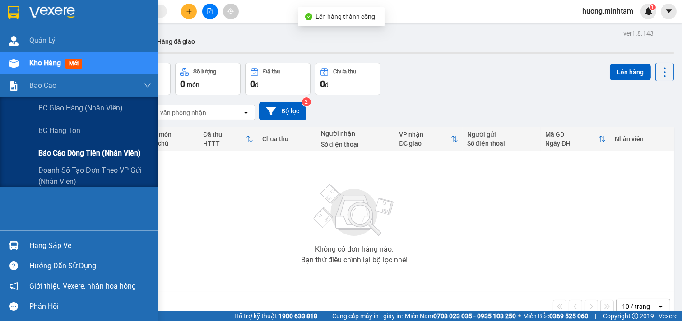
click at [70, 160] on div "Báo cáo dòng tiền (nhân viên)" at bounding box center [94, 153] width 113 height 23
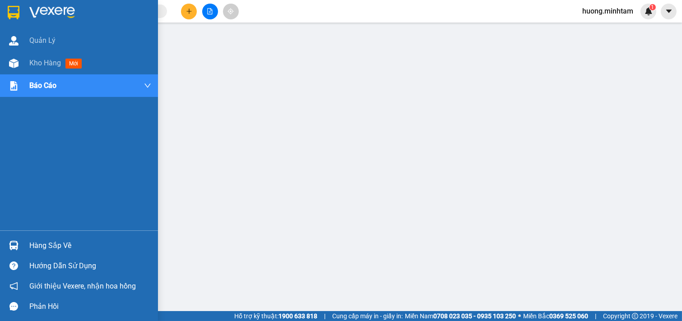
click at [53, 248] on div "Hàng sắp về" at bounding box center [90, 246] width 122 height 14
click at [40, 62] on span "Kho hàng" at bounding box center [45, 63] width 32 height 9
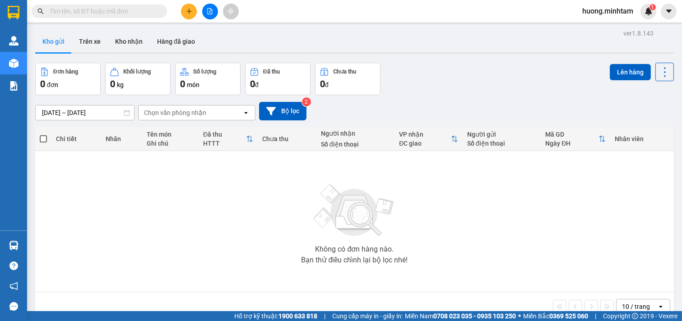
click at [454, 237] on div "Không có đơn hàng nào. Bạn thử điều chỉnh lại bộ lọc nhé!" at bounding box center [354, 221] width 629 height 135
click at [189, 12] on icon "plus" at bounding box center [189, 11] width 6 height 6
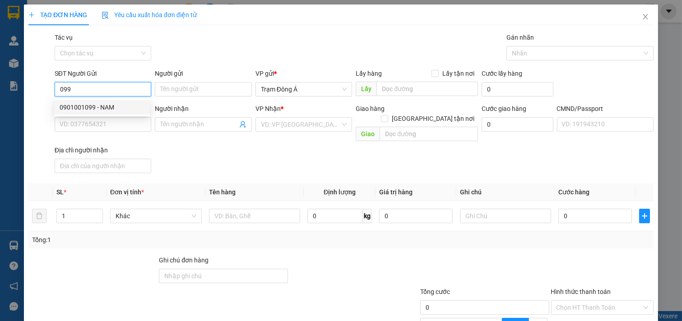
click at [78, 106] on div "0901001099 - NAM" at bounding box center [102, 107] width 85 height 10
type input "0901001099"
type input "NAM"
type input "0909864646"
type input "NHUNG"
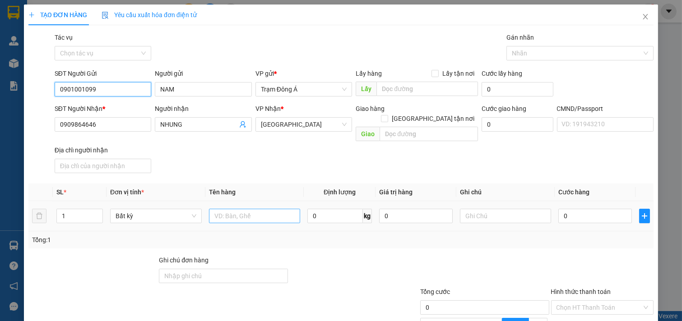
type input "0901001099"
click at [233, 209] on input "text" at bounding box center [255, 216] width 92 height 14
type input "1X TRẮNG 7KG"
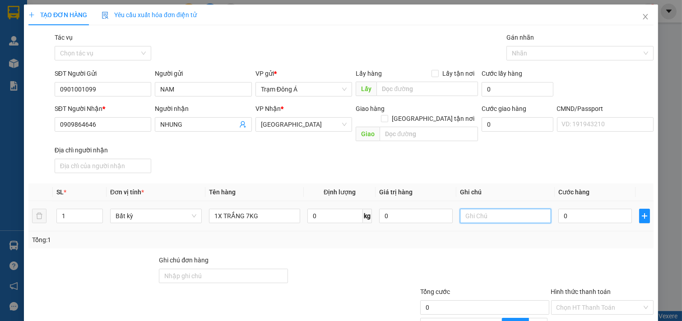
click at [486, 209] on input "text" at bounding box center [506, 216] width 92 height 14
type input "HUONG"
type input "2"
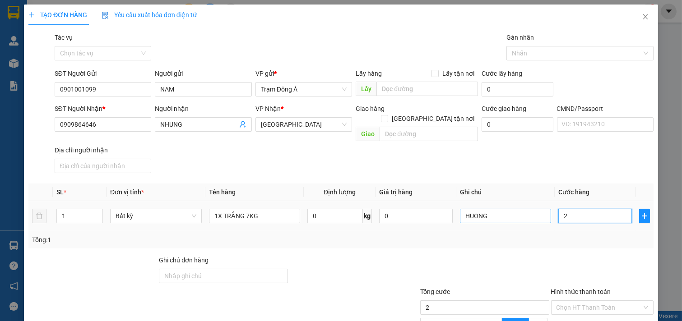
type input "25"
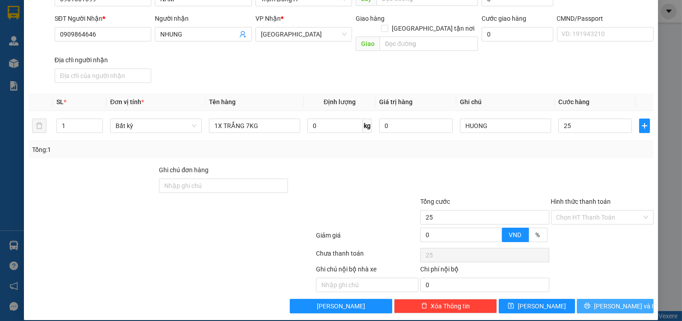
type input "25.000"
click at [622, 301] on span "[PERSON_NAME] và In" at bounding box center [625, 306] width 63 height 10
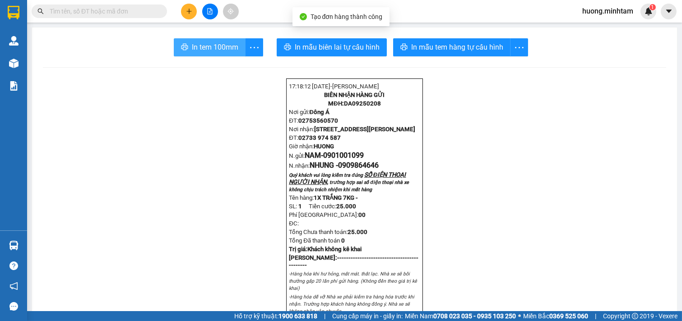
click at [211, 48] on span "In tem 100mm" at bounding box center [215, 47] width 46 height 11
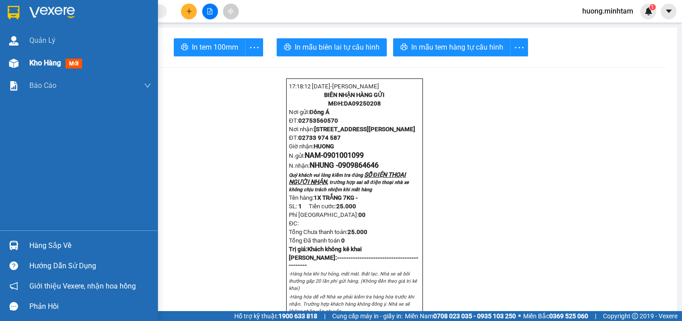
click at [48, 60] on span "Kho hàng" at bounding box center [45, 63] width 32 height 9
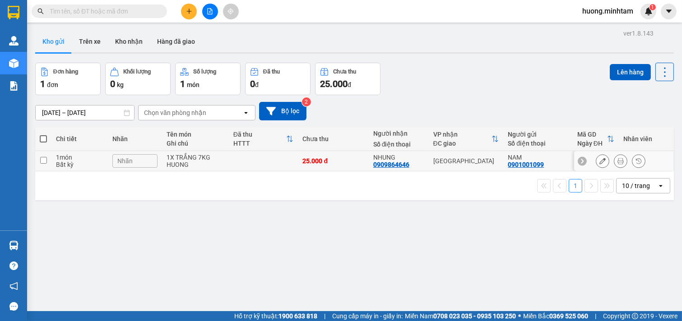
click at [46, 166] on td at bounding box center [43, 161] width 16 height 20
checkbox input "true"
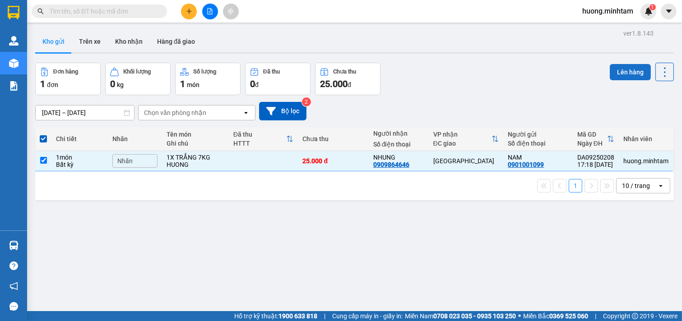
click at [617, 73] on button "Lên hàng" at bounding box center [629, 72] width 41 height 16
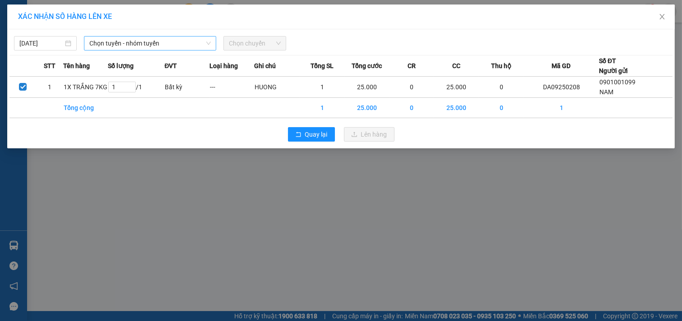
click at [194, 43] on span "Chọn tuyến - nhóm tuyến" at bounding box center [149, 44] width 121 height 14
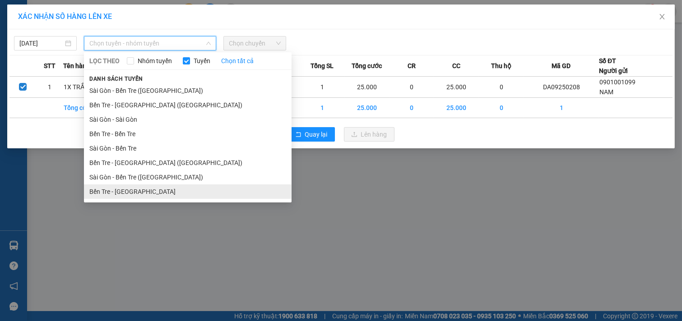
click at [133, 190] on li "Bến Tre - [GEOGRAPHIC_DATA]" at bounding box center [188, 191] width 208 height 14
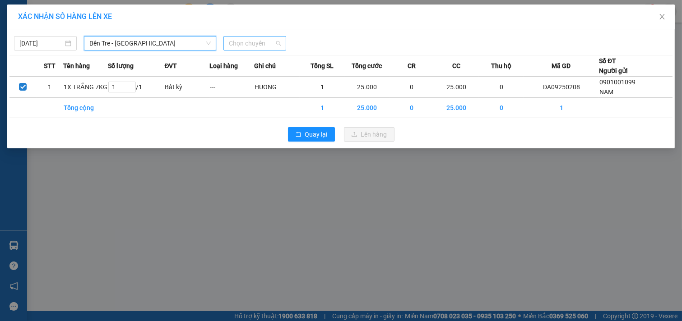
click at [280, 42] on span "Chọn chuyến" at bounding box center [255, 44] width 52 height 14
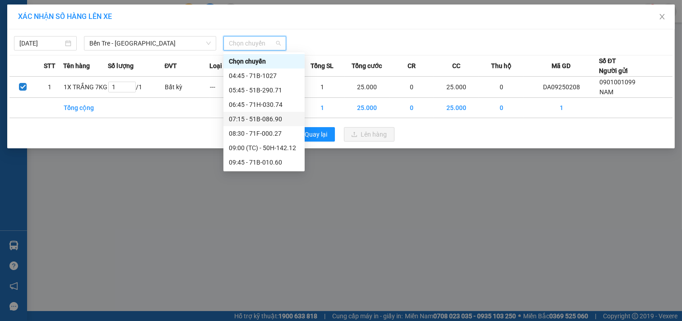
scroll to position [200, 0]
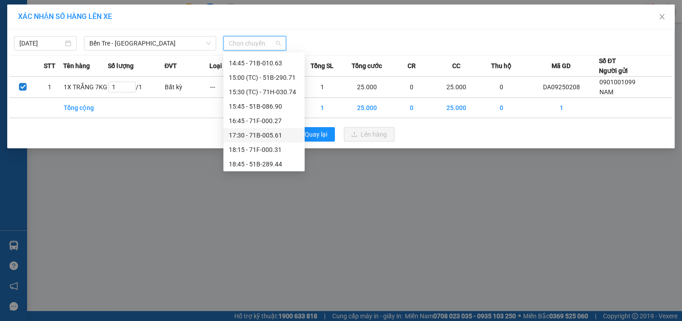
click at [272, 138] on div "17:30 - 71B-005.61" at bounding box center [264, 135] width 70 height 10
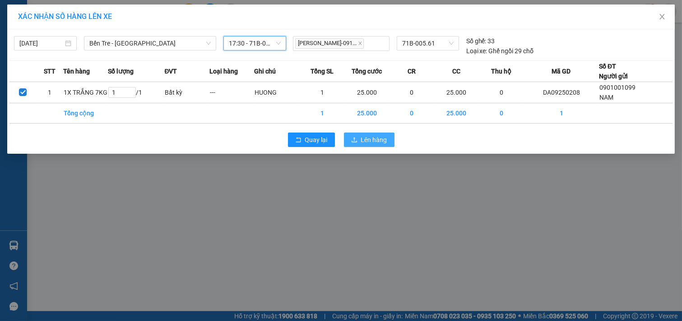
click at [379, 145] on button "Lên hàng" at bounding box center [369, 140] width 51 height 14
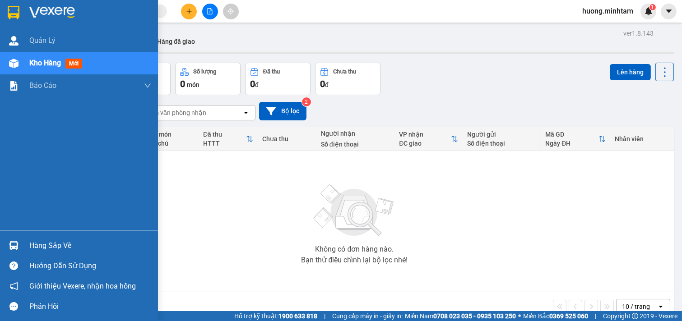
click at [62, 245] on div "Hàng sắp về" at bounding box center [90, 246] width 122 height 14
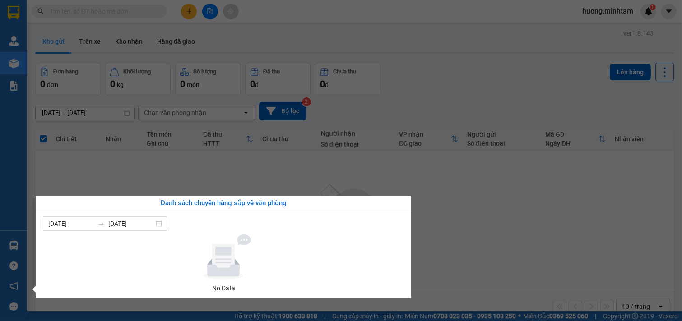
click at [223, 188] on section "Kết quả tìm kiếm ( 0 ) Bộ lọc No Data huong.minhtam 1 Quản Lý Kho hàng mới Báo …" at bounding box center [341, 160] width 682 height 321
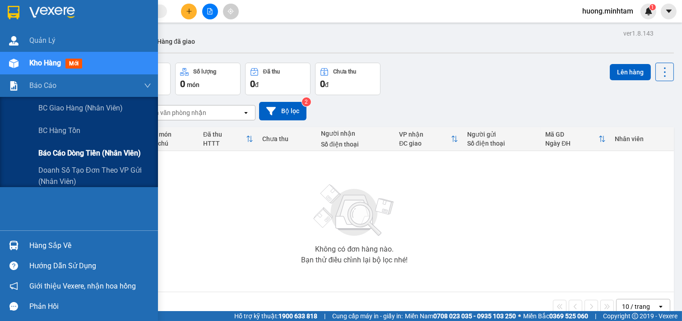
click at [97, 154] on span "Báo cáo dòng tiền (nhân viên)" at bounding box center [89, 153] width 102 height 11
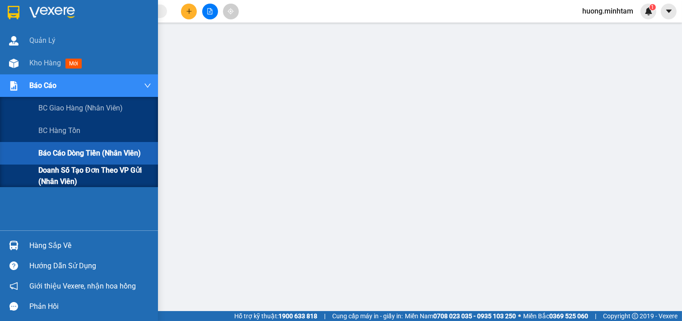
click at [75, 175] on span "Doanh số tạo đơn theo VP gửi (nhân viên)" at bounding box center [94, 176] width 113 height 23
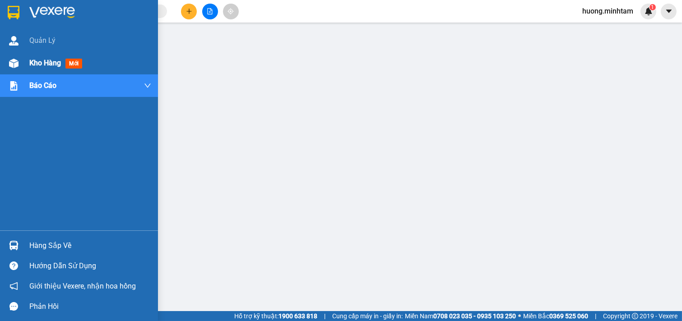
click at [36, 59] on span "Kho hàng" at bounding box center [45, 63] width 32 height 9
